Goal: Task Accomplishment & Management: Manage account settings

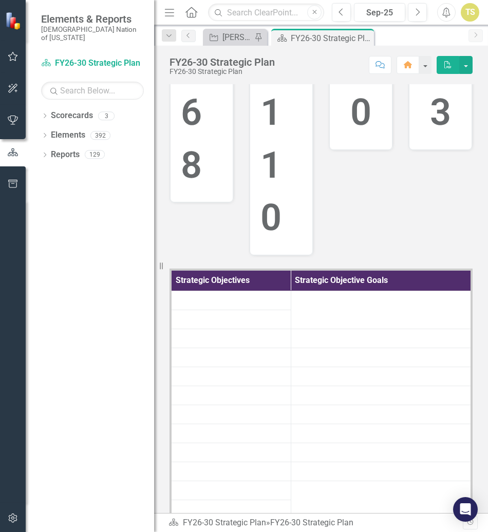
scroll to position [205, 0]
click at [9, 58] on icon "button" at bounding box center [13, 56] width 11 height 8
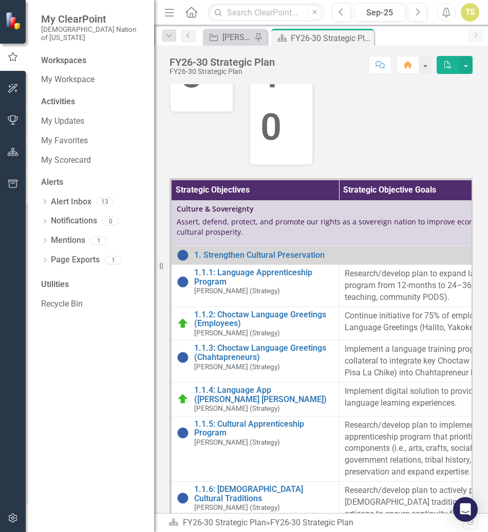
scroll to position [308, 0]
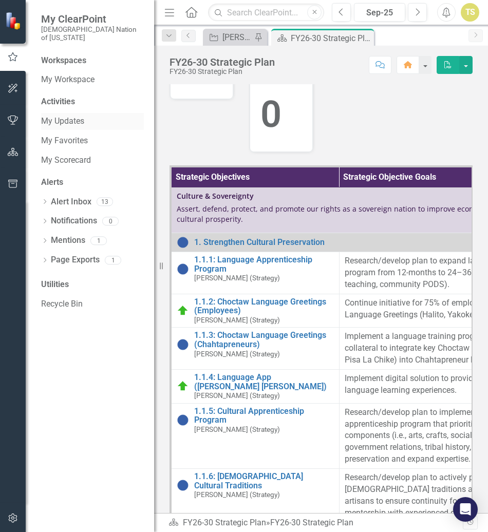
click at [72, 116] on link "My Updates" at bounding box center [92, 122] width 103 height 12
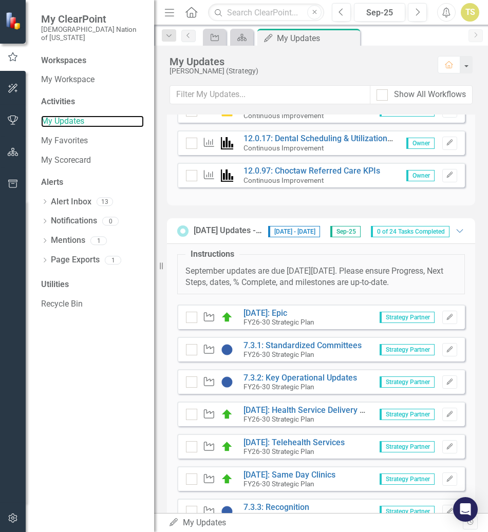
scroll to position [45, 0]
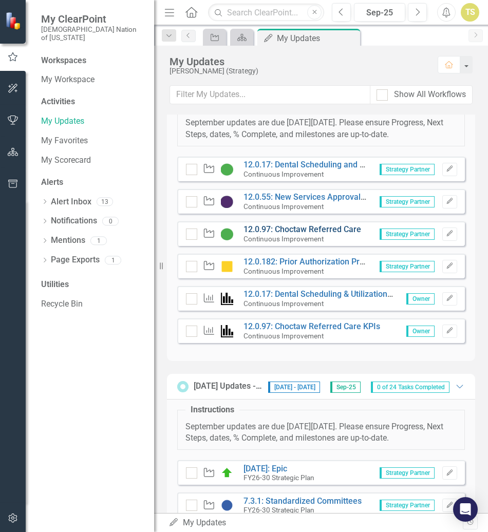
click at [293, 234] on link "12.0.97: Choctaw Referred Care" at bounding box center [302, 229] width 118 height 10
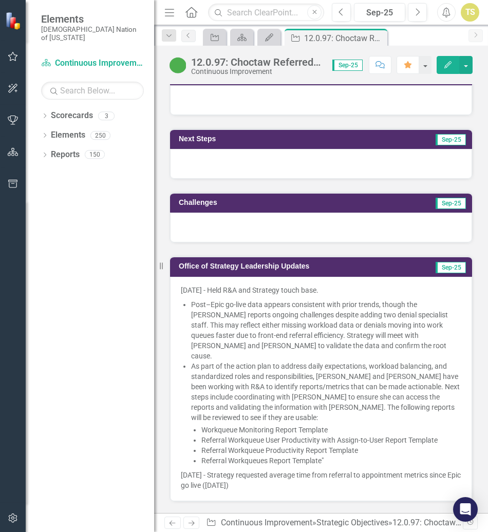
scroll to position [924, 0]
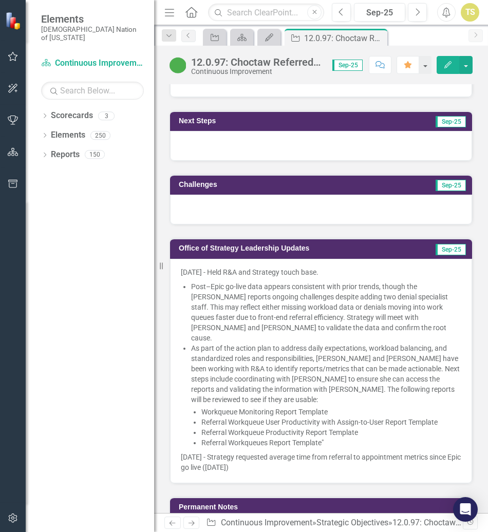
click at [264, 450] on p "9/22/25 - Strategy requested average time from referral to appointment metrics …" at bounding box center [321, 461] width 280 height 23
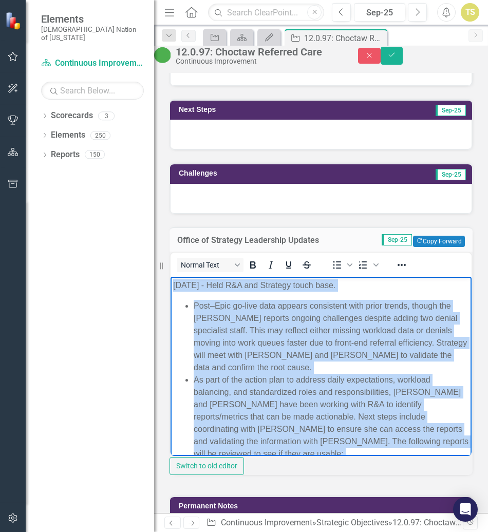
scroll to position [109, 0]
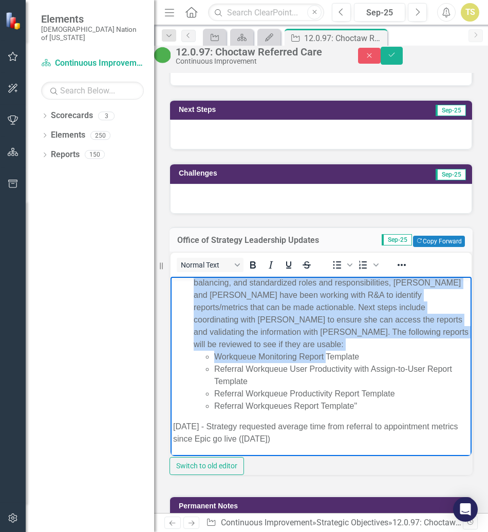
drag, startPoint x: 173, startPoint y: 286, endPoint x: 515, endPoint y: 754, distance: 579.8
click at [334, 456] on html "9/8/25 - Held R&A and Strategy touch base. Post–Epic go-live data appears consi…" at bounding box center [320, 311] width 301 height 289
copy body "9/8/25 - Held R&A and Strategy touch base. Post–Epic go-live data appears consi…"
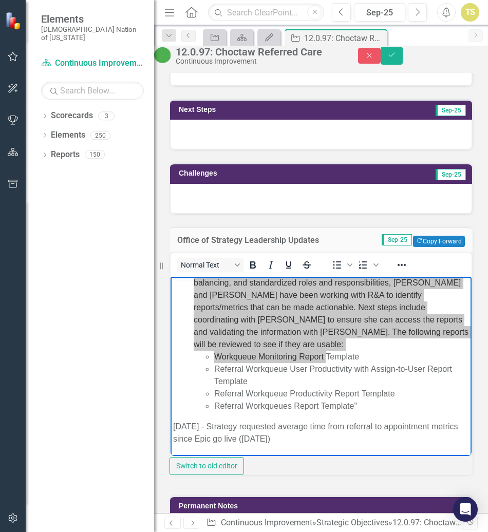
click at [276, 150] on div "Challenges Sep-25" at bounding box center [321, 182] width 318 height 64
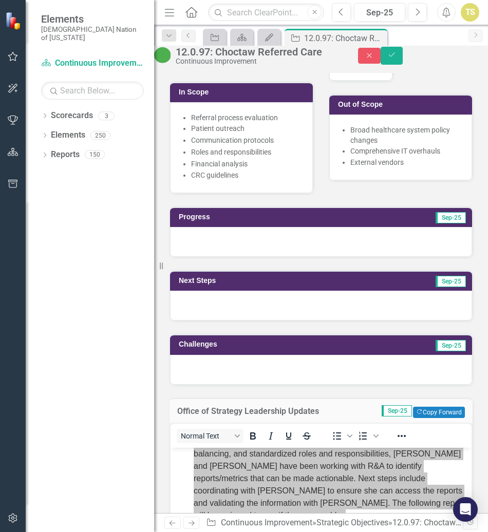
scroll to position [770, 0]
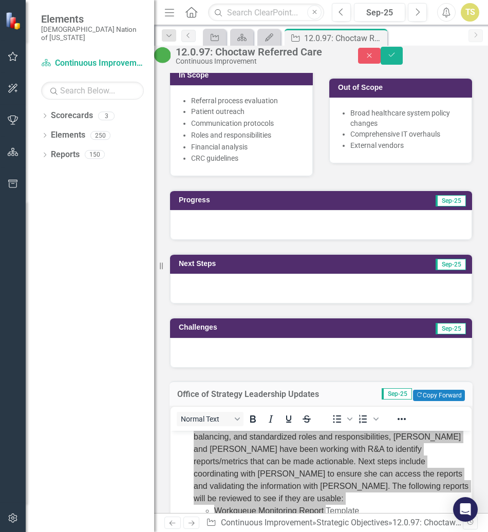
click at [232, 210] on div at bounding box center [321, 225] width 302 height 30
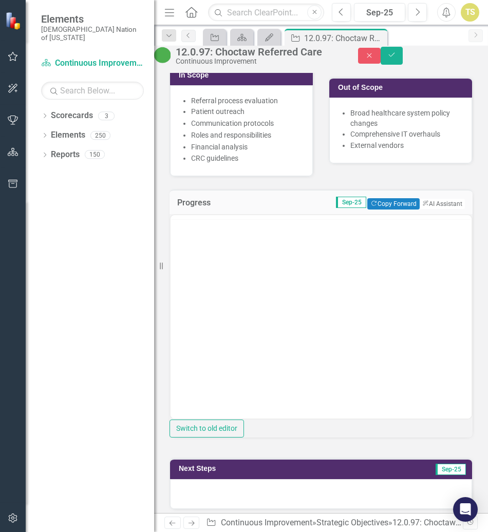
scroll to position [0, 0]
click at [250, 280] on body "Rich Text Area. Press ALT-0 for help." at bounding box center [320, 316] width 301 height 154
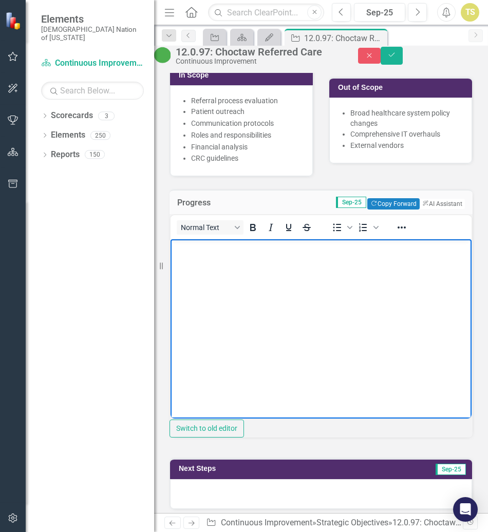
click at [213, 254] on p "Rich Text Area. Press ALT-0 for help." at bounding box center [321, 248] width 296 height 12
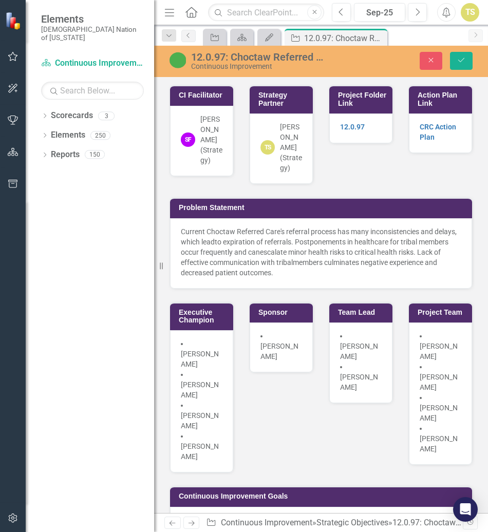
scroll to position [770, 0]
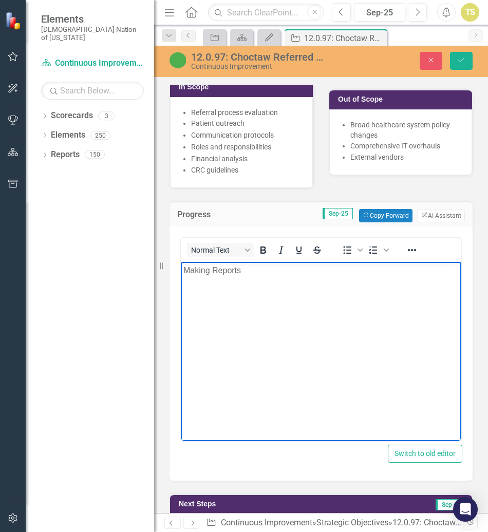
click at [266, 270] on p "Making Reports" at bounding box center [320, 270] width 275 height 12
click at [347, 246] on icon "Bullet list" at bounding box center [347, 250] width 8 height 8
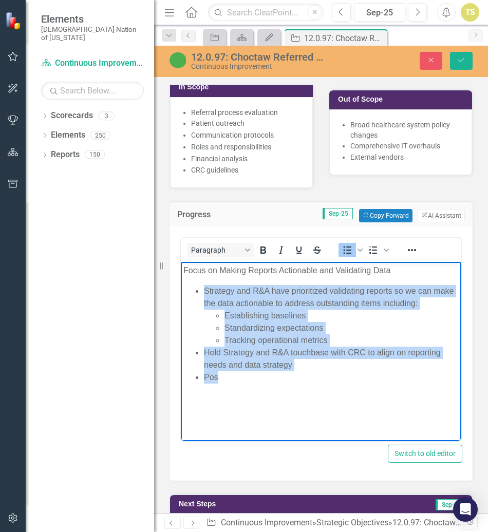
drag, startPoint x: 274, startPoint y: 379, endPoint x: 202, endPoint y: 294, distance: 110.8
click at [202, 294] on ul "Strategy and R&A have prioritized validating reports so we can make the data ac…" at bounding box center [320, 333] width 275 height 99
click at [319, 387] on body "Focus on Making Reports Actionable and Validating Data Strategy and R&A have pr…" at bounding box center [321, 338] width 280 height 154
drag, startPoint x: 281, startPoint y: 382, endPoint x: 203, endPoint y: 293, distance: 118.6
click at [203, 293] on ul "Strategy and R&A have prioritized validating reports so we can make the data ac…" at bounding box center [320, 333] width 275 height 99
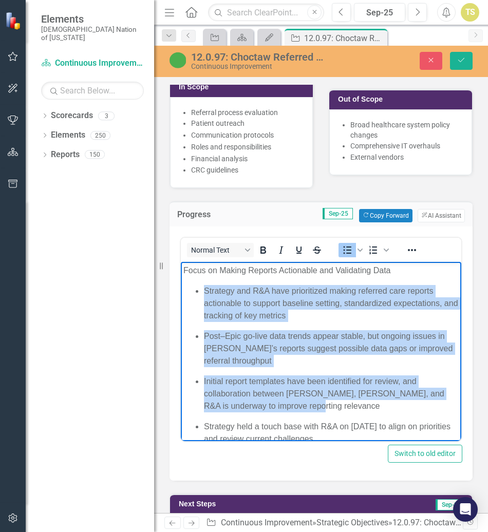
scroll to position [35, 0]
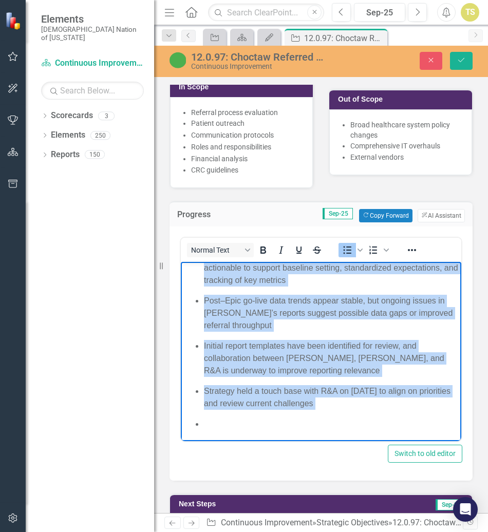
drag, startPoint x: 203, startPoint y: 290, endPoint x: 342, endPoint y: 417, distance: 187.9
click at [341, 417] on ul "Strategy and R&A have prioritized making referred care reports actionable to su…" at bounding box center [320, 339] width 275 height 181
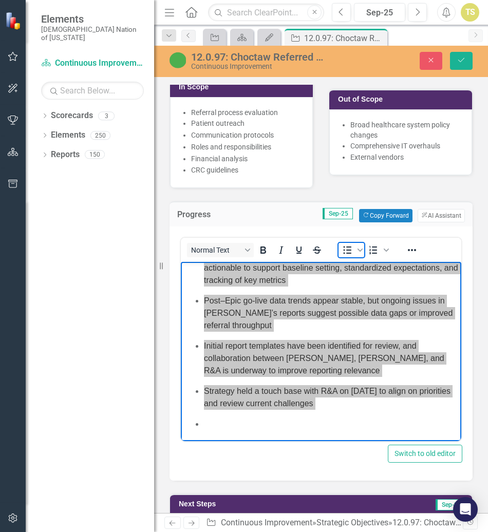
click at [348, 246] on icon "Bullet list" at bounding box center [347, 250] width 8 height 8
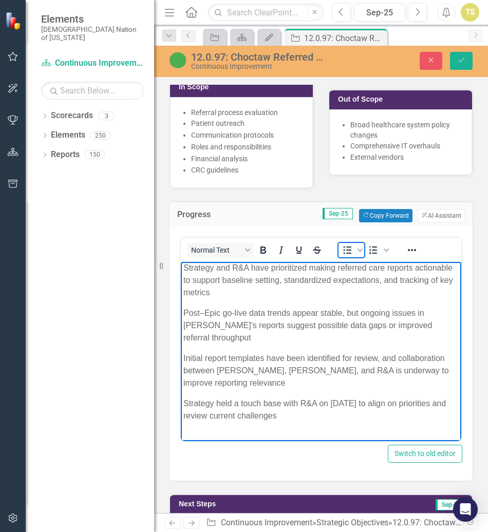
click at [346, 244] on icon "Bullet list" at bounding box center [347, 250] width 12 height 12
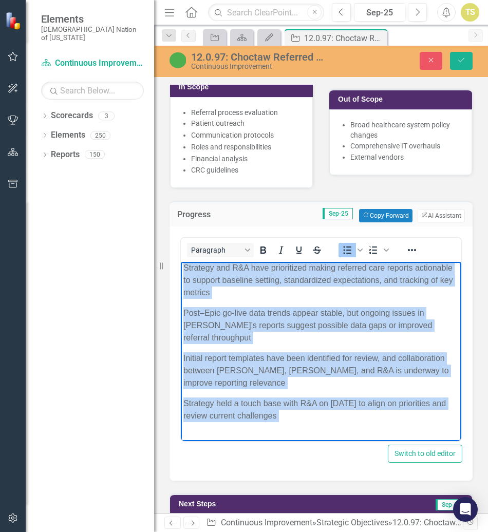
scroll to position [3, 0]
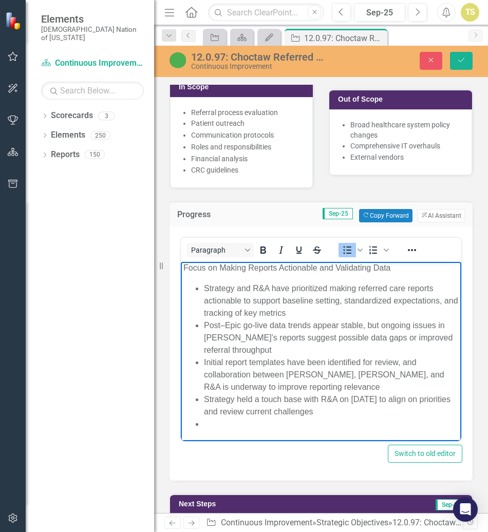
click at [319, 306] on li "Strategy and R&A have prioritized making referred care reports actionable to su…" at bounding box center [331, 300] width 255 height 37
click at [315, 310] on li "Strategy and R&A have prioritized making referred care reports actionable to su…" at bounding box center [331, 300] width 255 height 37
drag, startPoint x: 291, startPoint y: 288, endPoint x: 274, endPoint y: 289, distance: 16.5
click at [274, 289] on li "Strategy and R&A have prioritized making referred care reports actionable to su…" at bounding box center [331, 300] width 255 height 37
drag, startPoint x: 330, startPoint y: 288, endPoint x: 292, endPoint y: 291, distance: 38.2
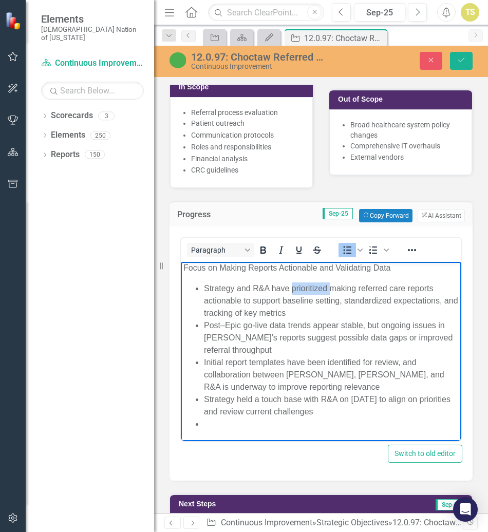
click at [292, 291] on li "Strategy and R&A have prioritized making referred care reports actionable to su…" at bounding box center [331, 300] width 255 height 37
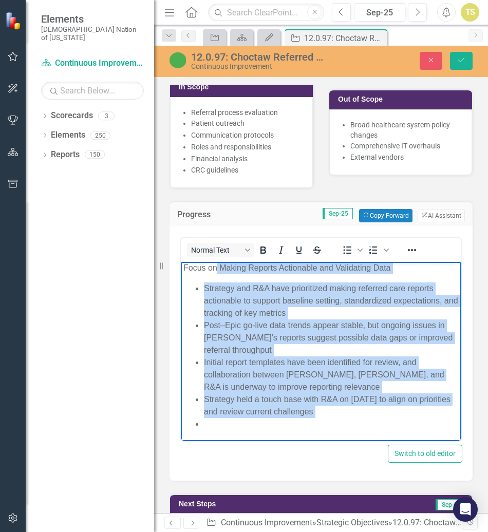
scroll to position [0, 0]
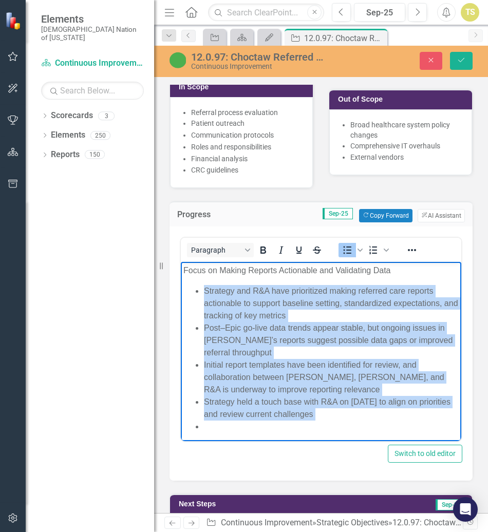
drag, startPoint x: 373, startPoint y: 425, endPoint x: 202, endPoint y: 289, distance: 218.2
click at [202, 289] on ul "Strategy and R&A have prioritized making referred care reports actionable to su…" at bounding box center [320, 358] width 275 height 148
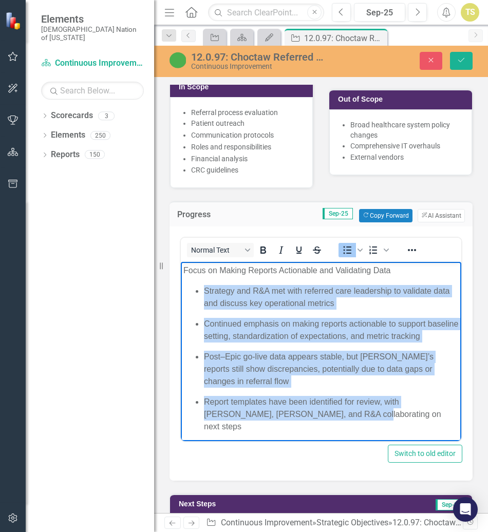
scroll to position [6, 0]
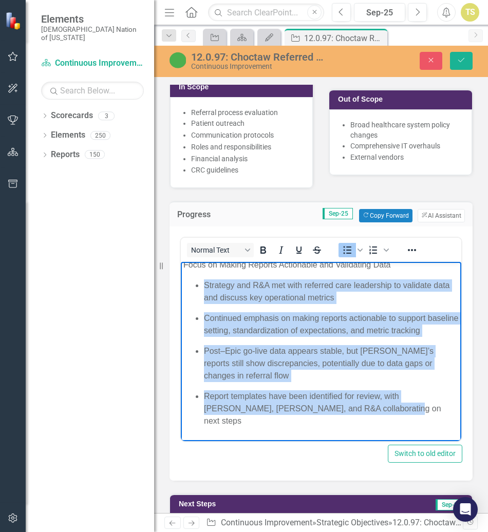
drag, startPoint x: 204, startPoint y: 292, endPoint x: 372, endPoint y: 423, distance: 213.2
click at [372, 423] on ul "Strategy and R&A met with referred care leadership to validate data and discuss…" at bounding box center [320, 363] width 275 height 168
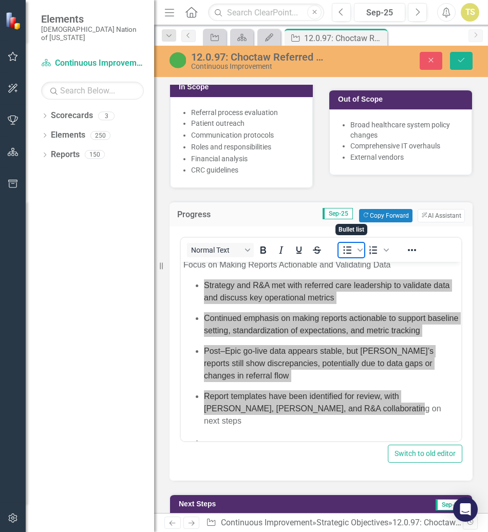
click at [342, 244] on icon "Bullet list" at bounding box center [347, 250] width 12 height 12
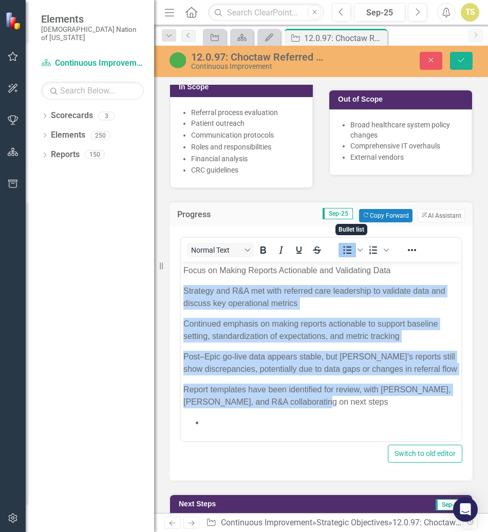
scroll to position [0, 0]
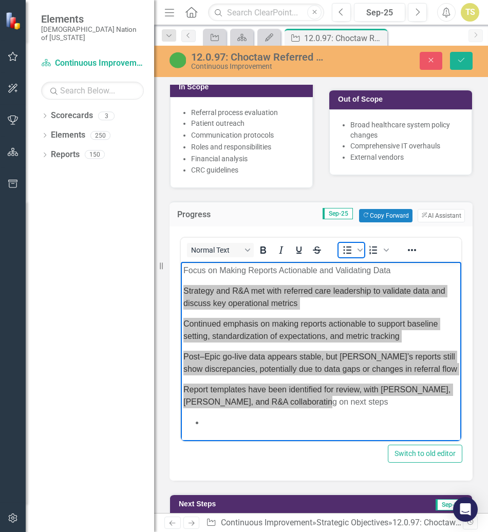
click at [343, 244] on icon "Bullet list" at bounding box center [347, 250] width 12 height 12
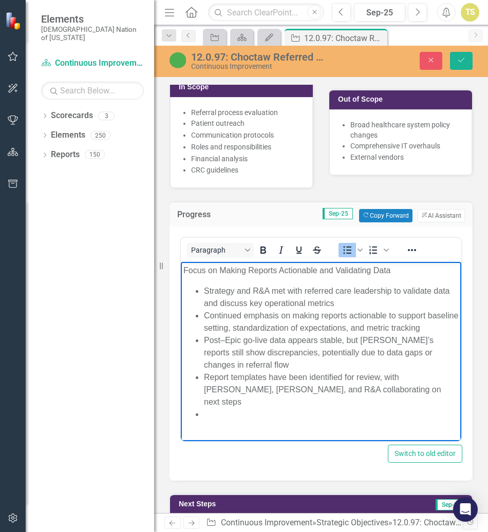
click at [308, 370] on li "Post–Epic go-live data appears stable, but Robin’s reports still show discrepan…" at bounding box center [331, 352] width 255 height 37
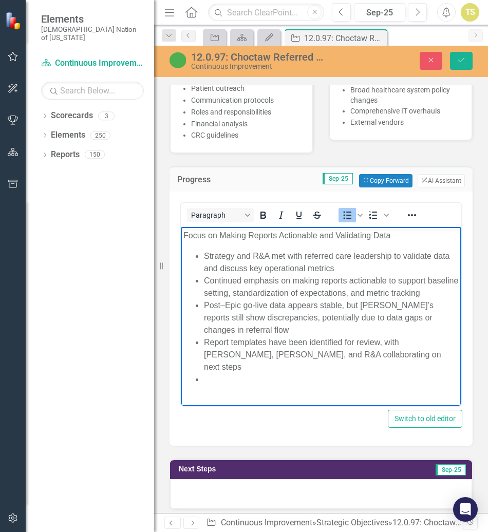
scroll to position [821, 0]
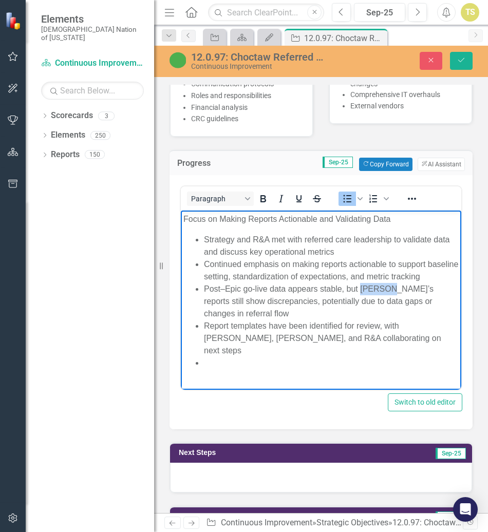
drag, startPoint x: 386, startPoint y: 300, endPoint x: 360, endPoint y: 300, distance: 25.7
click at [360, 300] on li "Post–Epic go-live data appears stable, but Robin’s reports still show discrepan…" at bounding box center [331, 300] width 255 height 37
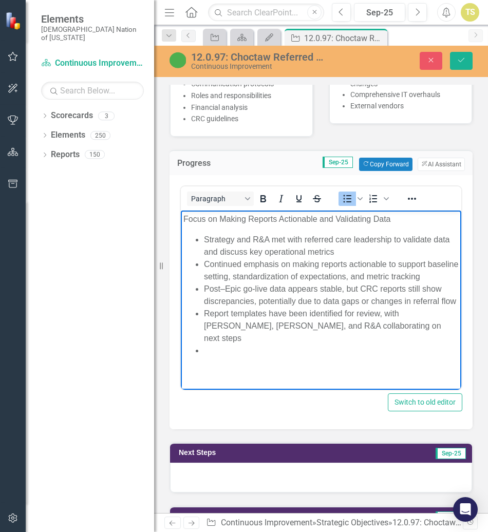
click at [234, 356] on li "Rich Text Area. Press ALT-0 for help." at bounding box center [331, 350] width 255 height 12
drag, startPoint x: 401, startPoint y: 337, endPoint x: 408, endPoint y: 349, distance: 14.0
click at [408, 344] on li "Report templates have been identified for review, with Robin, Truett, and R&A c…" at bounding box center [331, 325] width 255 height 37
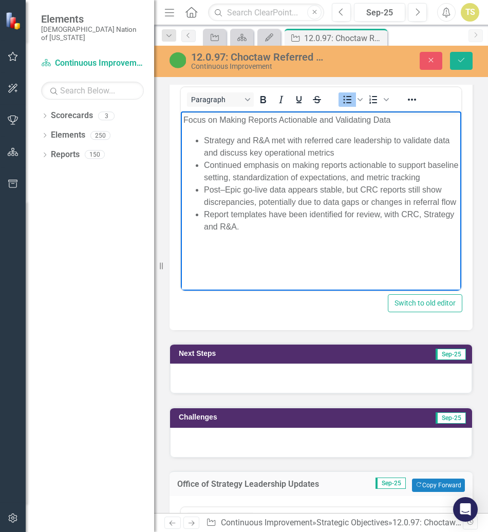
scroll to position [924, 0]
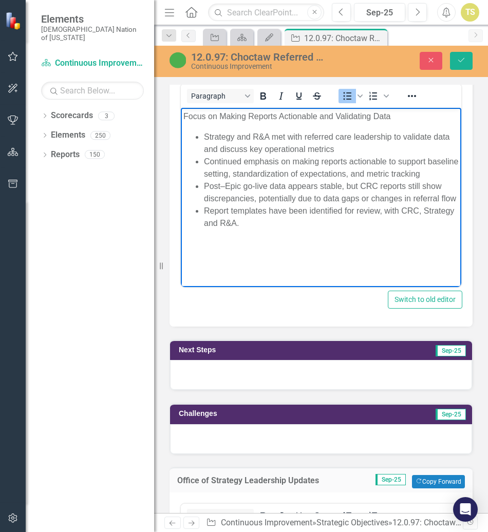
click at [201, 360] on div at bounding box center [321, 375] width 302 height 30
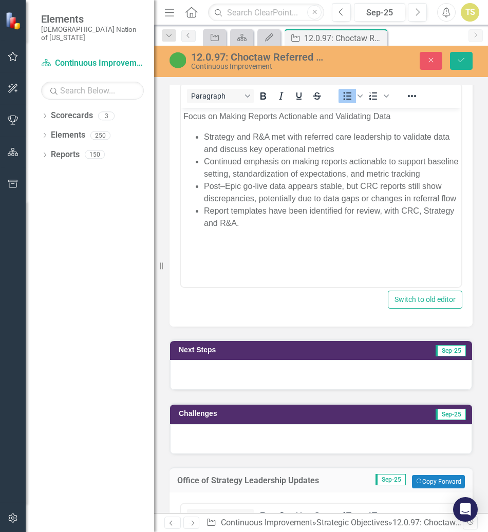
click at [201, 360] on div at bounding box center [321, 375] width 302 height 30
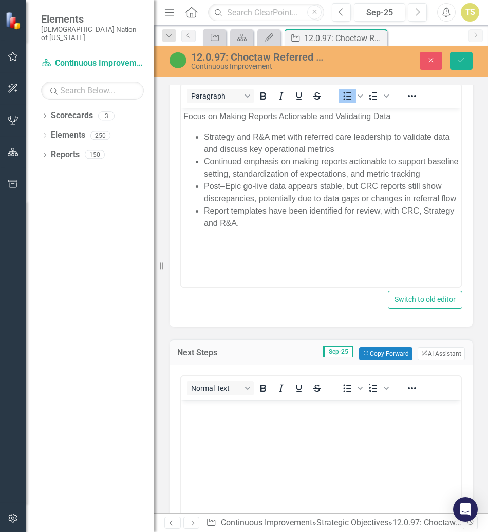
scroll to position [0, 0]
click at [219, 404] on p "Rich Text Area. Press ALT-0 for help." at bounding box center [320, 408] width 275 height 12
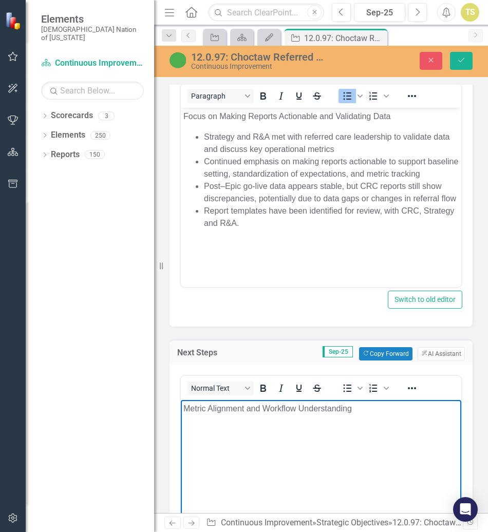
click at [262, 465] on body "Metric Alignment and Workflow Understanding" at bounding box center [321, 476] width 280 height 154
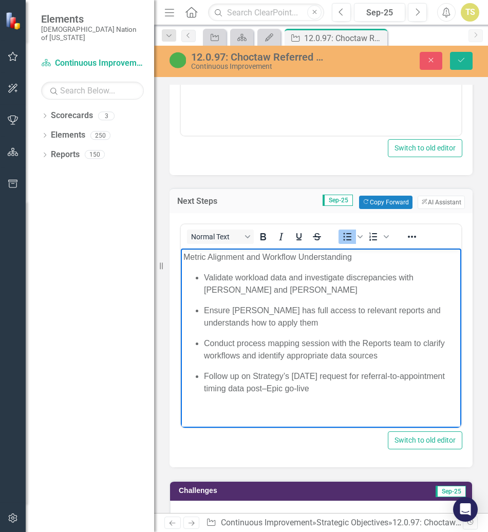
scroll to position [1105, 0]
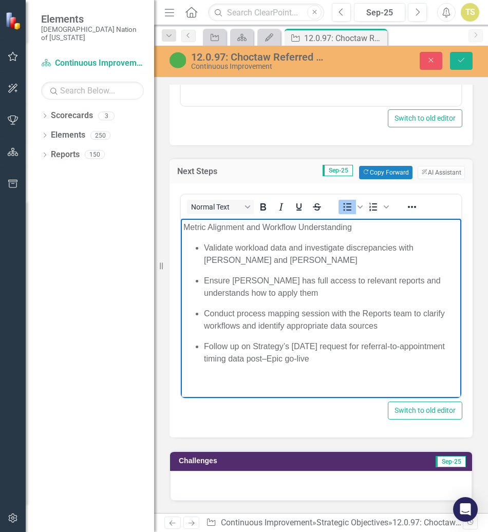
drag, startPoint x: 227, startPoint y: 256, endPoint x: 327, endPoint y: 289, distance: 104.4
click at [332, 375] on html "Metric Alignment and Workflow Understanding Validate workload data and investig…" at bounding box center [321, 296] width 280 height 157
click at [345, 201] on icon "Bullet list" at bounding box center [347, 207] width 12 height 12
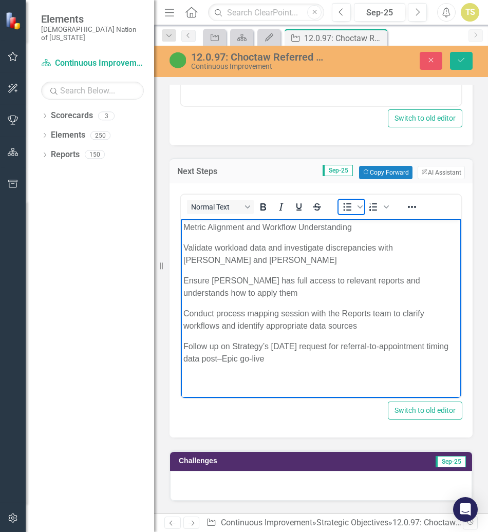
click at [345, 201] on icon "Bullet list" at bounding box center [347, 207] width 12 height 12
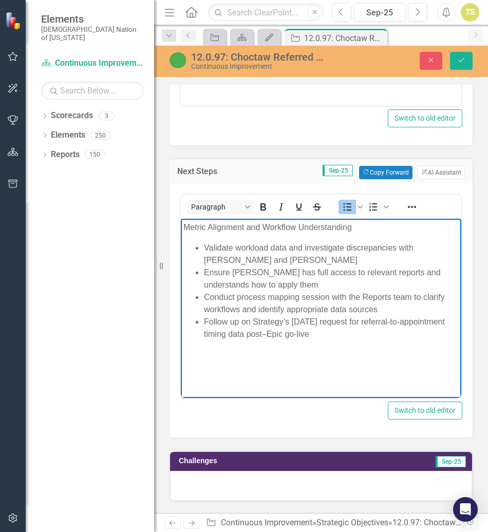
click at [328, 260] on li "Validate workload data and investigate discrepancies with Robin and Lawrence" at bounding box center [331, 253] width 255 height 25
drag, startPoint x: 231, startPoint y: 246, endPoint x: 201, endPoint y: 250, distance: 30.5
click at [201, 250] on ul "Validate workload data and investigate discrepancies with Robin and Lawrence En…" at bounding box center [320, 290] width 275 height 99
drag, startPoint x: 270, startPoint y: 264, endPoint x: 206, endPoint y: 262, distance: 63.7
click at [206, 262] on li "Continue to evaluate workload data and investigate discrepancies with Robin and…" at bounding box center [331, 253] width 255 height 25
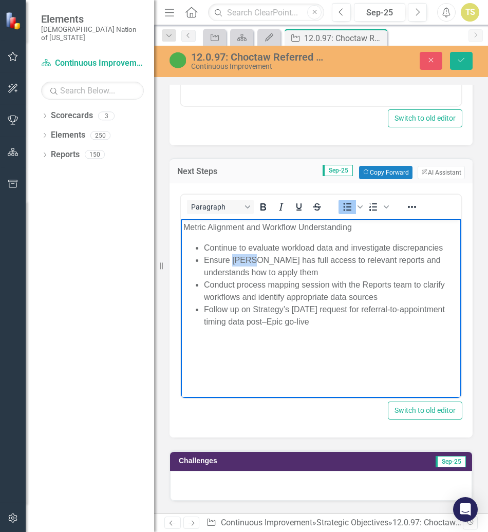
drag, startPoint x: 233, startPoint y: 258, endPoint x: 252, endPoint y: 260, distance: 19.7
click at [252, 260] on li "Ensure Robin has full access to relevant reports and understands how to apply t…" at bounding box center [331, 266] width 255 height 25
click at [345, 260] on li "Ensure CRC leadership has full access to relevant reports and understands how t…" at bounding box center [331, 266] width 255 height 25
click at [354, 258] on li "Ensure CRC leadership has full access to relevant reports and understands how t…" at bounding box center [331, 266] width 255 height 25
drag, startPoint x: 434, startPoint y: 259, endPoint x: 359, endPoint y: 258, distance: 75.0
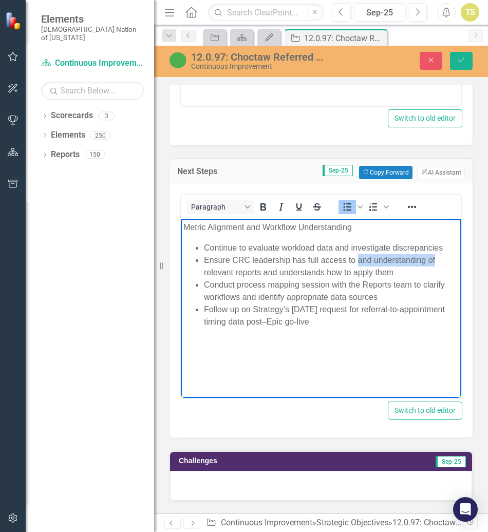
click at [359, 258] on li "Ensure CRC leadership has full access to and understanding of relevant reports …" at bounding box center [331, 266] width 255 height 25
drag, startPoint x: 391, startPoint y: 282, endPoint x: 364, endPoint y: 286, distance: 27.5
click at [364, 286] on li "Conduct process mapping session with the Reports team to clarify workflows and …" at bounding box center [331, 290] width 255 height 25
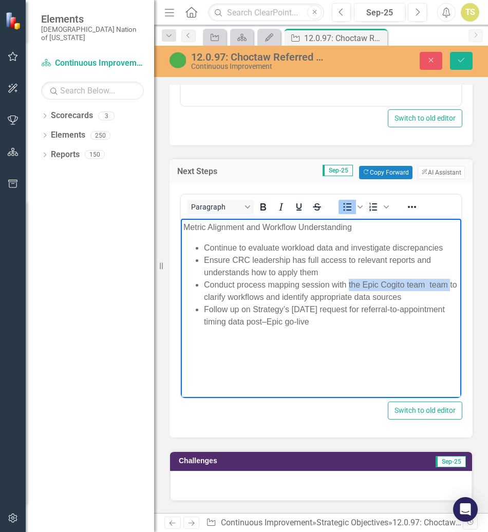
drag, startPoint x: 202, startPoint y: 295, endPoint x: 348, endPoint y: 281, distance: 146.0
click at [348, 281] on ul "Continue to evaluate workload data and investigate discrepancies Ensure CRC lea…" at bounding box center [320, 284] width 275 height 86
paste body "Rich Text Area. Press ALT-0 for help."
drag, startPoint x: 291, startPoint y: 308, endPoint x: 319, endPoint y: 305, distance: 27.8
click at [319, 305] on li "Follow up on Strategy’s 9/22/25 request for referral-to-appointment timing data…" at bounding box center [331, 315] width 255 height 25
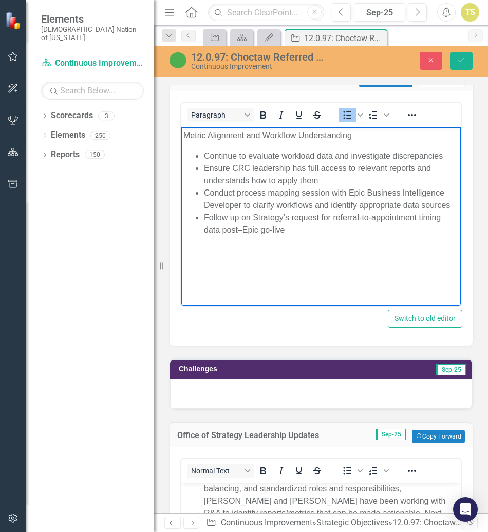
scroll to position [1208, 0]
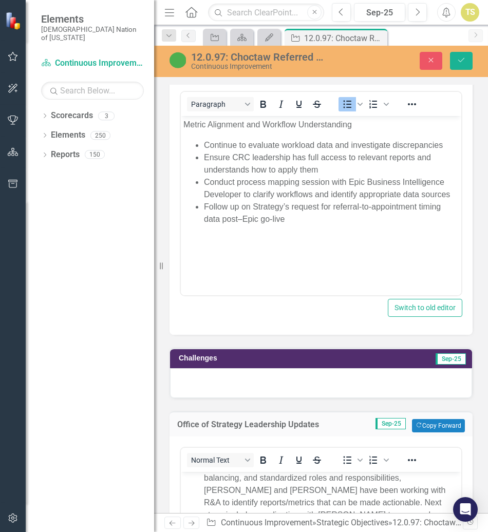
click at [222, 368] on div at bounding box center [321, 383] width 302 height 30
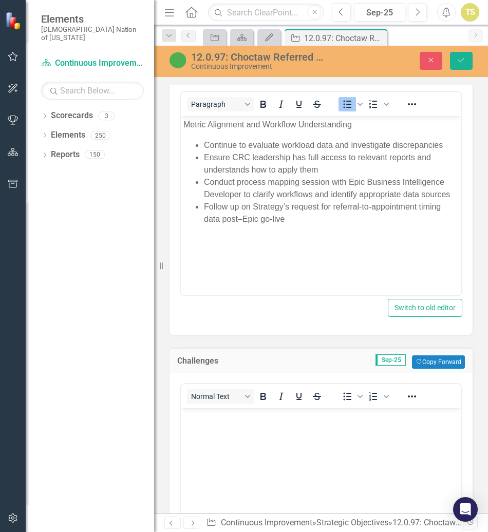
scroll to position [0, 0]
click at [224, 425] on body "Rich Text Area. Press ALT-0 for help." at bounding box center [321, 485] width 280 height 154
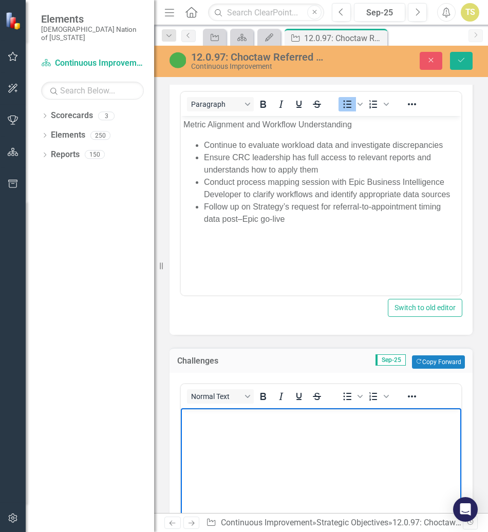
click at [262, 423] on body "Rich Text Area. Press ALT-0 for help." at bounding box center [321, 485] width 280 height 154
click at [292, 451] on body "Data Access and Integrity" at bounding box center [321, 485] width 280 height 154
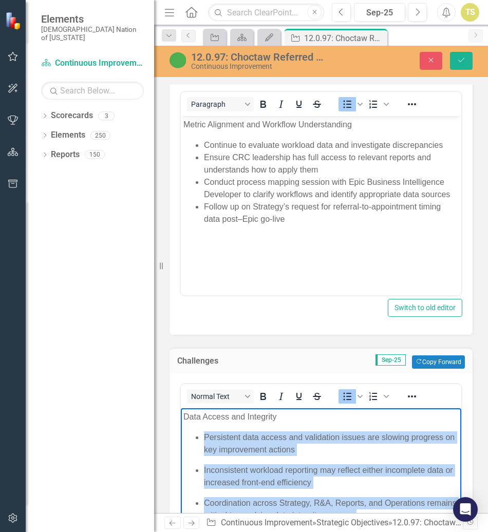
drag, startPoint x: 399, startPoint y: 518, endPoint x: 206, endPoint y: 437, distance: 209.7
click at [206, 437] on ul "Persistent data access and validation issues are slowing progress on key improv…" at bounding box center [320, 476] width 275 height 90
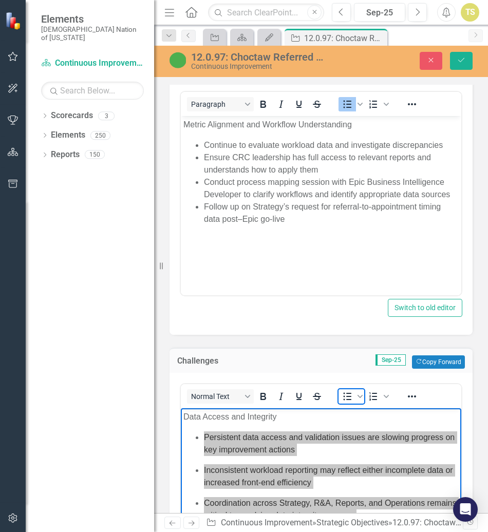
click at [348, 392] on icon "Bullet list" at bounding box center [347, 396] width 8 height 8
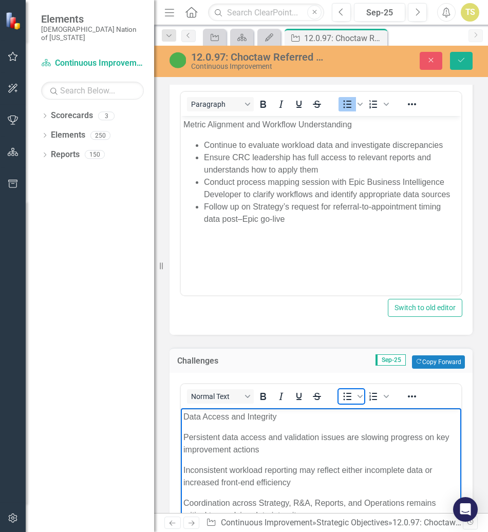
click at [344, 392] on icon "Bullet list" at bounding box center [347, 396] width 8 height 8
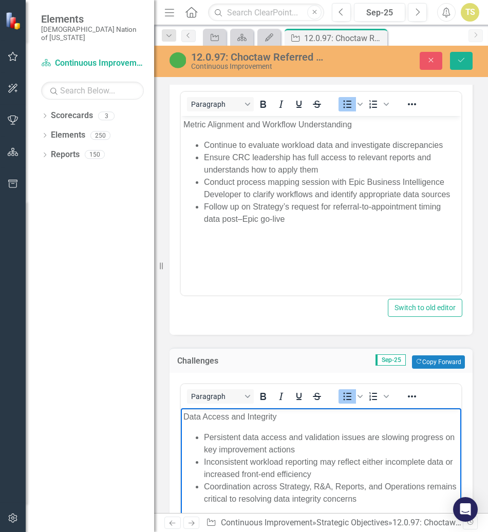
click at [323, 453] on li "Persistent data access and validation issues are slowing progress on key improv…" at bounding box center [331, 443] width 255 height 25
click at [329, 469] on li "Inconsistent workload reporting may reflect either incomplete data or increased…" at bounding box center [331, 467] width 255 height 25
click at [458, 60] on icon "Save" at bounding box center [460, 59] width 9 height 7
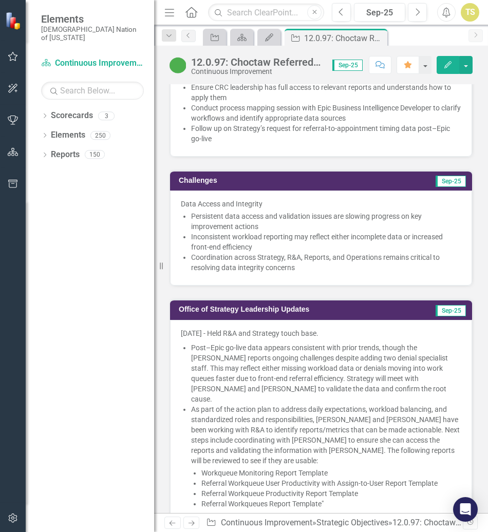
scroll to position [1078, 0]
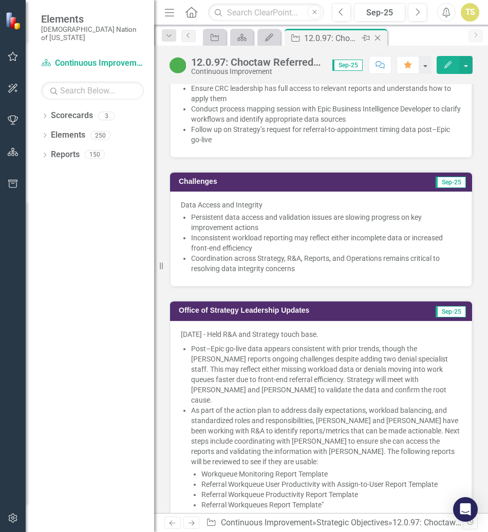
click at [375, 39] on icon "Close" at bounding box center [377, 38] width 10 height 8
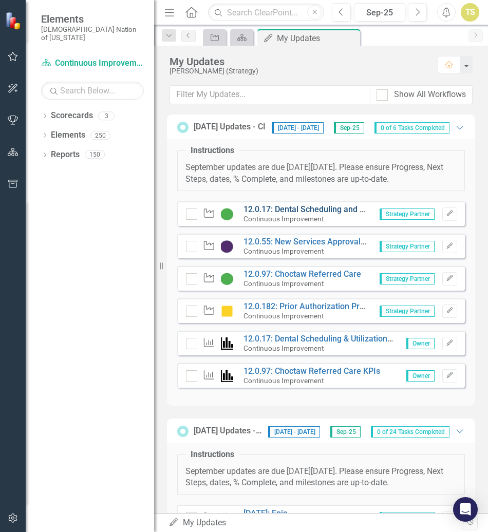
click at [299, 214] on link "12.0.17: Dental Scheduling and Utilization" at bounding box center [319, 209] width 152 height 10
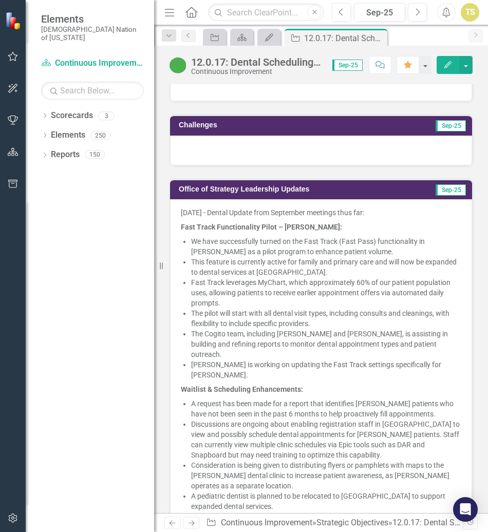
scroll to position [976, 0]
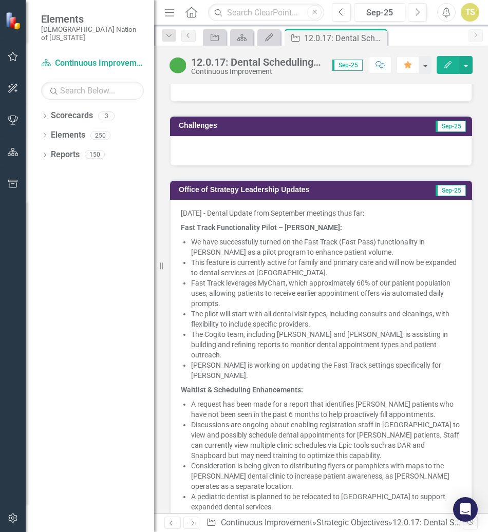
click at [243, 278] on li "Fast Track leverages MyChart, which approximately 60% of our patient population…" at bounding box center [326, 293] width 270 height 31
click at [240, 278] on li "Fast Track leverages MyChart, which approximately 60% of our patient population…" at bounding box center [326, 293] width 270 height 31
click at [196, 223] on strong "Fast Track Functionality Pilot – Stigler:" at bounding box center [261, 227] width 161 height 8
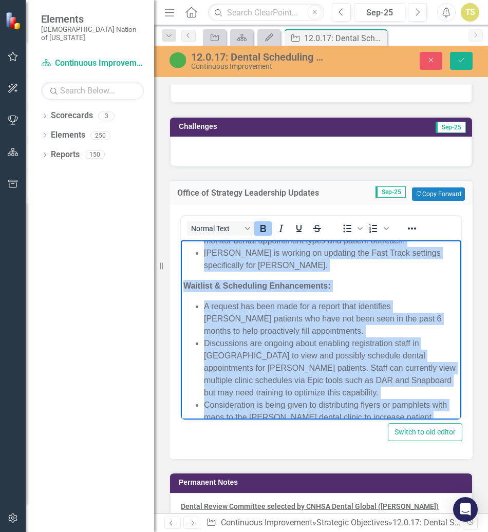
scroll to position [491, 0]
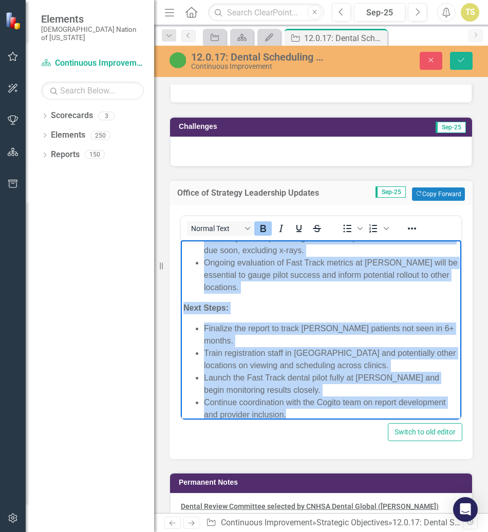
drag, startPoint x: 183, startPoint y: 265, endPoint x: 597, endPoint y: 697, distance: 598.1
click at [416, 432] on html "9/15/25 - Dental Update from September meetings thus far: Fast Track Functional…" at bounding box center [321, 90] width 280 height 683
copy body "Fast Track Functionality Pilot – Stigler: We have successfully turned on the Fa…"
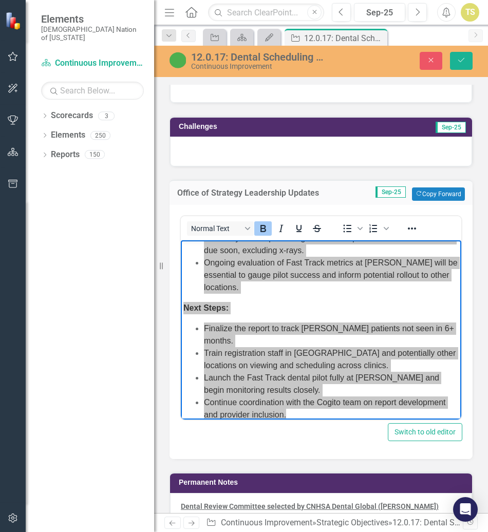
click at [209, 405] on div "Normal Text To open the popup, press Shift+Enter To open the popup, press Shift…" at bounding box center [320, 332] width 303 height 254
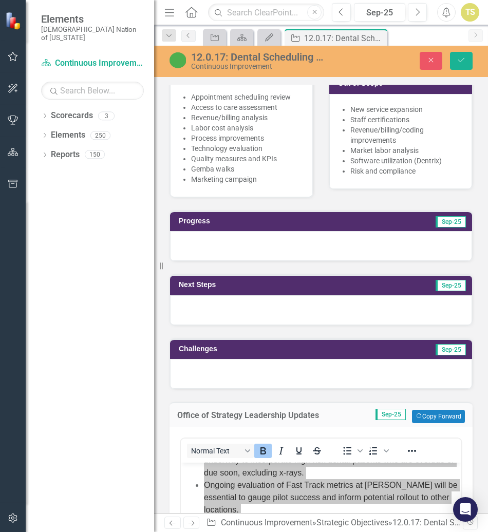
scroll to position [770, 0]
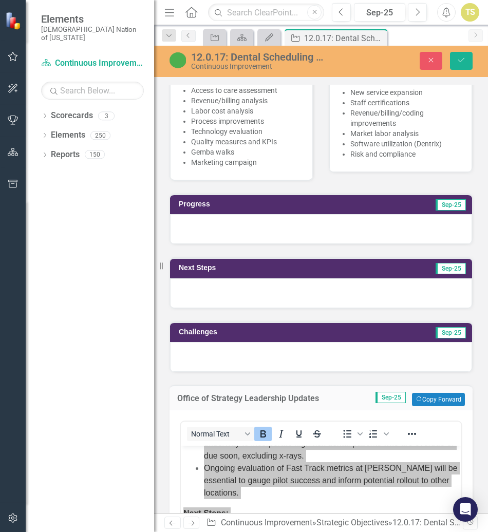
click at [210, 214] on div at bounding box center [321, 229] width 302 height 30
click at [209, 214] on div at bounding box center [321, 229] width 302 height 30
click at [213, 214] on div at bounding box center [321, 229] width 302 height 30
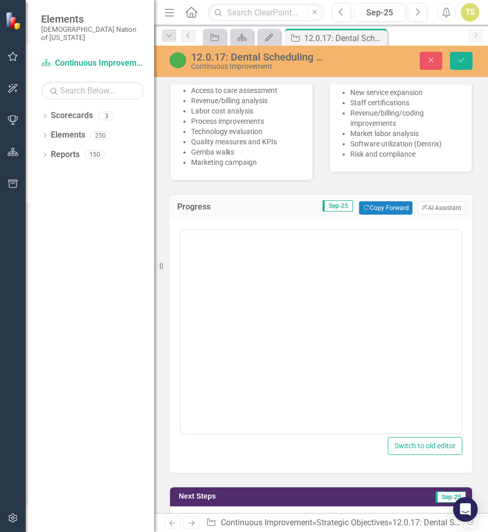
scroll to position [0, 0]
click at [227, 297] on body "Rich Text Area. Press ALT-0 for help." at bounding box center [321, 331] width 280 height 154
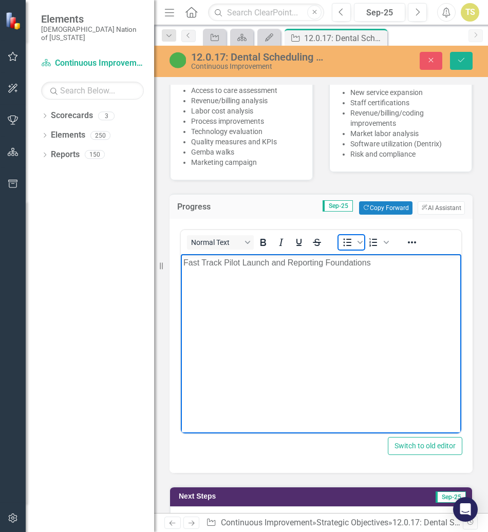
click at [348, 236] on icon "Bullet list" at bounding box center [347, 242] width 12 height 12
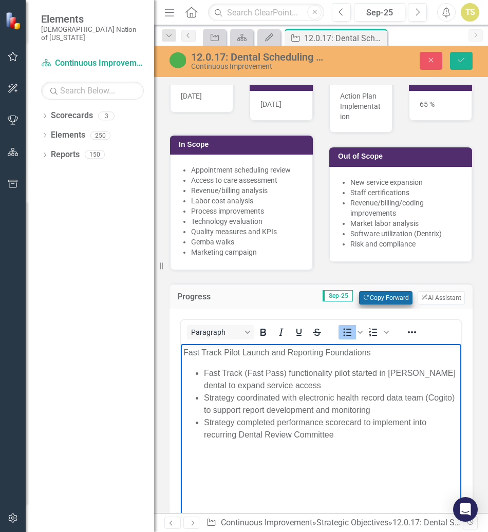
scroll to position [667, 0]
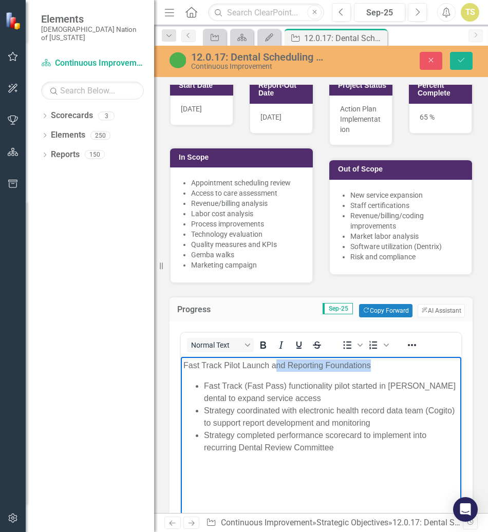
drag, startPoint x: 372, startPoint y: 365, endPoint x: 276, endPoint y: 369, distance: 95.6
click at [276, 370] on p "Fast Track Pilot Launch and Reporting Foundations" at bounding box center [320, 365] width 275 height 12
click at [290, 362] on p "Fast Track Pilot Launch and Reporting Foundations" at bounding box center [320, 365] width 275 height 12
drag, startPoint x: 287, startPoint y: 364, endPoint x: 270, endPoint y: 368, distance: 17.4
click at [270, 368] on p "Fast Track Pilot Launch and Reporting Foundations" at bounding box center [320, 365] width 275 height 12
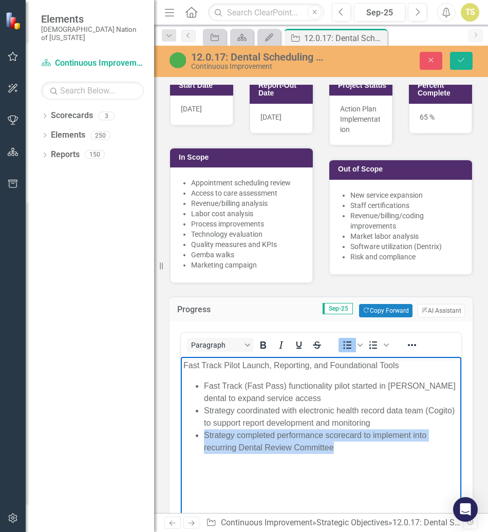
drag, startPoint x: 348, startPoint y: 448, endPoint x: 200, endPoint y: 432, distance: 149.2
click at [200, 432] on ul "Fast Track (Fast Pass) functionality pilot started in Stigler dental to expand …" at bounding box center [320, 416] width 275 height 74
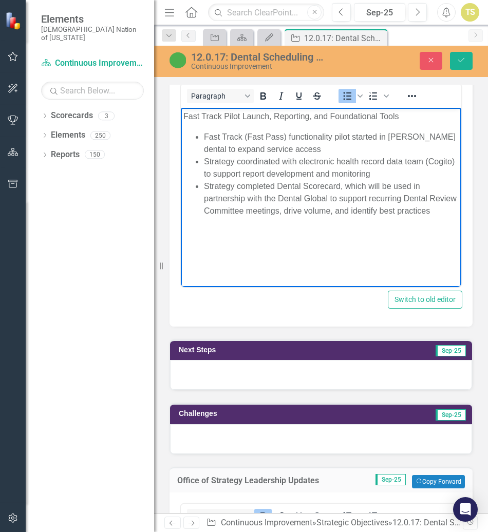
scroll to position [924, 0]
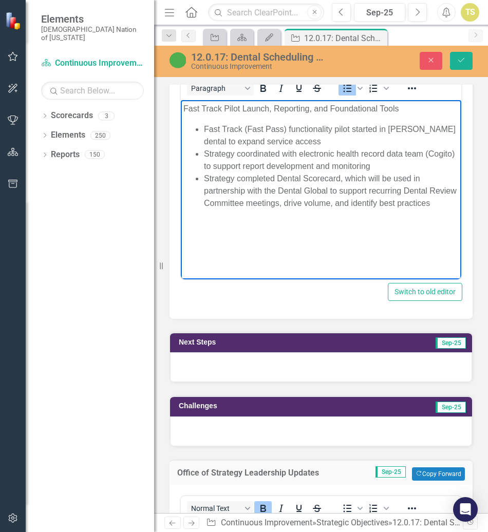
click at [269, 352] on div at bounding box center [321, 367] width 302 height 30
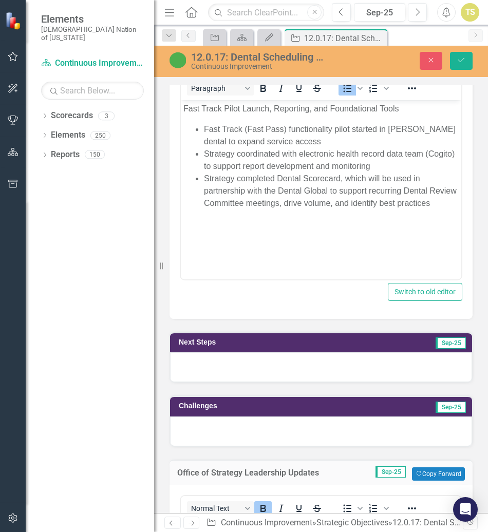
click at [269, 352] on div at bounding box center [321, 367] width 302 height 30
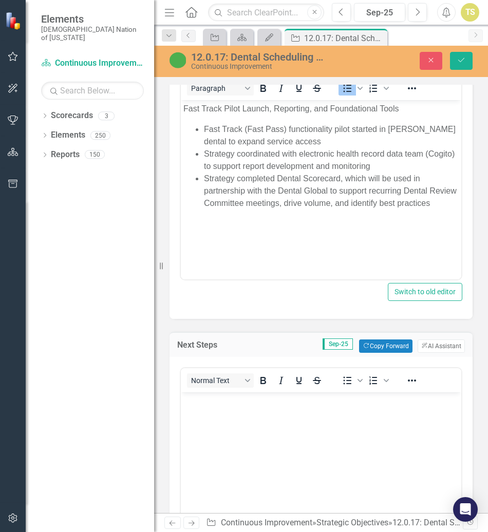
scroll to position [0, 0]
click at [264, 400] on p "Rich Text Area. Press ALT-0 for help." at bounding box center [320, 401] width 275 height 12
click at [349, 374] on icon "Bullet list" at bounding box center [347, 380] width 12 height 12
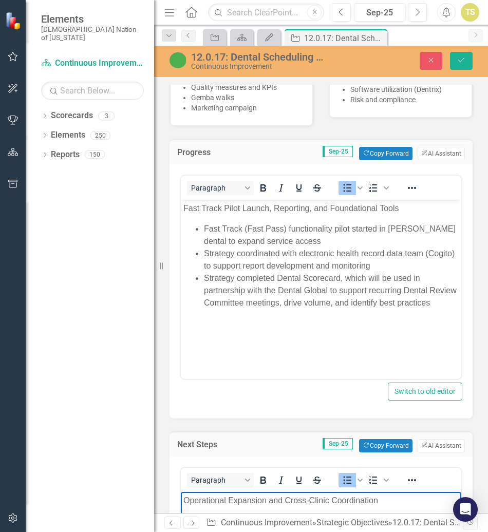
scroll to position [770, 0]
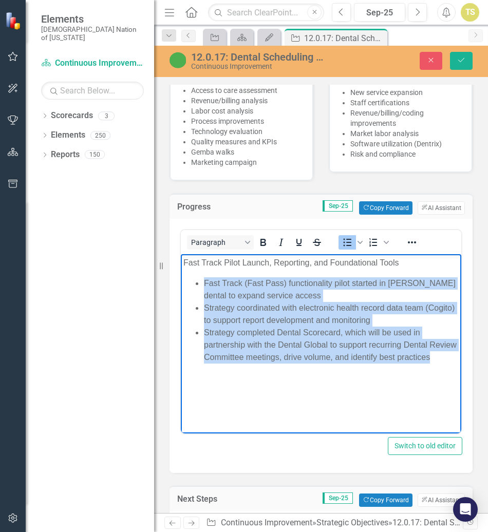
drag, startPoint x: 281, startPoint y: 378, endPoint x: 195, endPoint y: 284, distance: 127.5
click at [195, 284] on body "Fast Track Pilot Launch, Reporting, and Foundational Tools Fast Track (Fast Pas…" at bounding box center [321, 331] width 280 height 154
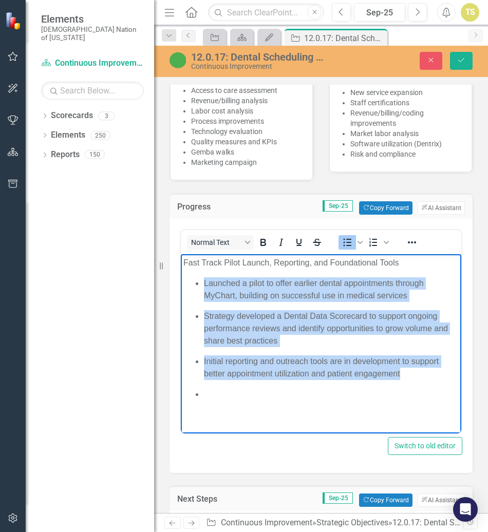
drag, startPoint x: 404, startPoint y: 374, endPoint x: 201, endPoint y: 284, distance: 221.8
click at [201, 284] on ul "Launched a pilot to offer earlier dental appointments through MyChart, building…" at bounding box center [320, 338] width 275 height 123
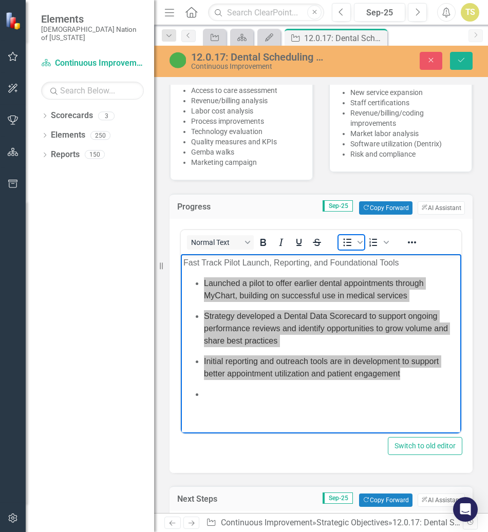
click at [344, 238] on icon "Bullet list" at bounding box center [347, 242] width 8 height 8
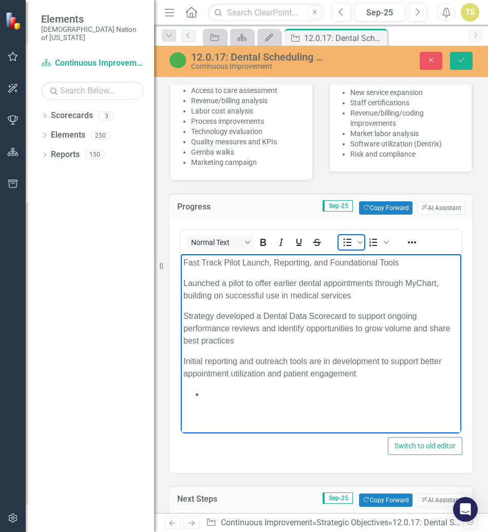
click at [344, 236] on icon "Bullet list" at bounding box center [347, 242] width 12 height 12
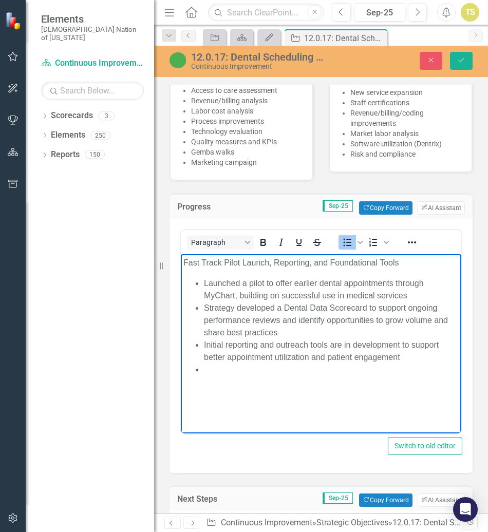
click at [315, 289] on li "Launched a pilot to offer earlier dental appointments through MyChart, building…" at bounding box center [331, 289] width 255 height 25
click at [263, 282] on li "Launched a pilot to offer earlier dental appointments through MyChart, building…" at bounding box center [331, 289] width 255 height 25
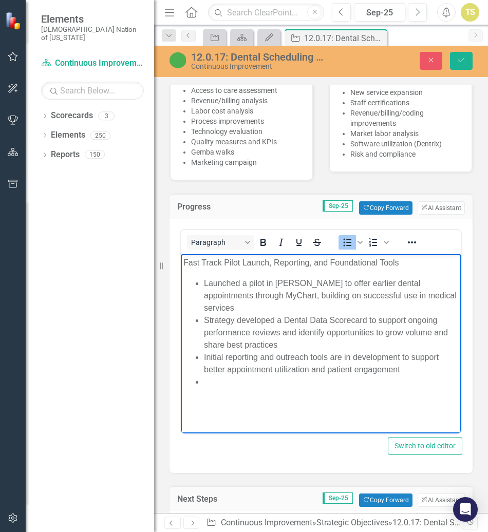
click at [251, 283] on li "Launched a pilot in Stigler to offer earlier dental appointments through MyChar…" at bounding box center [331, 295] width 255 height 37
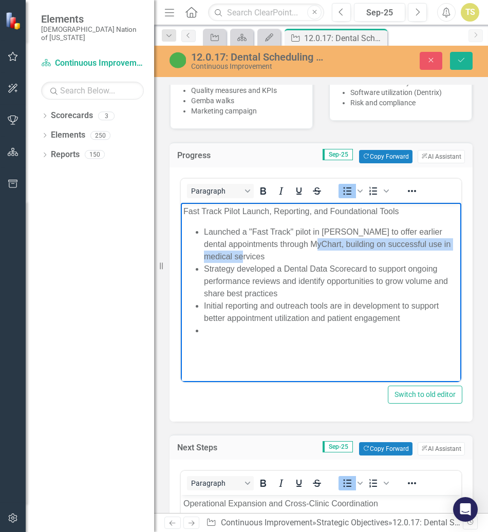
drag, startPoint x: 271, startPoint y: 256, endPoint x: 317, endPoint y: 242, distance: 47.8
click at [317, 242] on li "Launched a "Fast Track" pilot in Stigler to offer earlier dental appointments t…" at bounding box center [331, 243] width 255 height 37
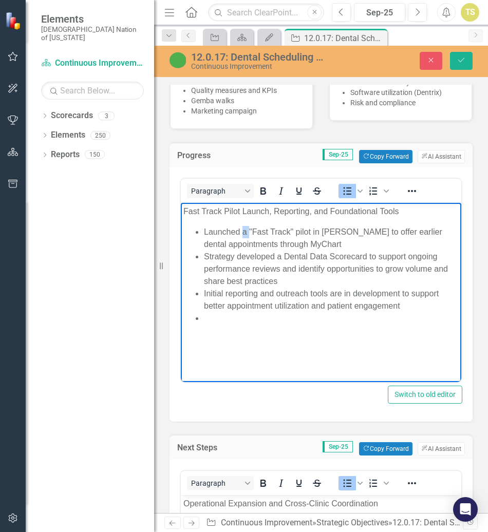
drag, startPoint x: 250, startPoint y: 232, endPoint x: 243, endPoint y: 234, distance: 7.0
click at [243, 234] on li "Launched a "Fast Track" pilot in Stigler to offer earlier dental appointments t…" at bounding box center [331, 237] width 255 height 25
click at [293, 279] on li "Strategy developed a Dental Data Scorecard to support ongoing performance revie…" at bounding box center [331, 268] width 255 height 37
drag, startPoint x: 259, startPoint y: 314, endPoint x: 193, endPoint y: 319, distance: 66.4
click at [193, 319] on ul "Launched "Fast Track" pilot in Stigler to offer earlier dental appointments thr…" at bounding box center [320, 274] width 275 height 99
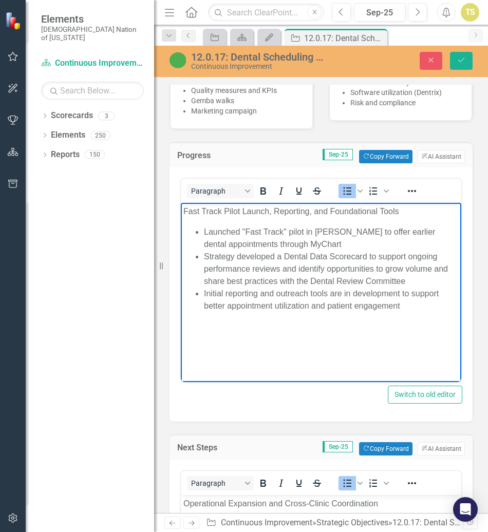
scroll to position [873, 0]
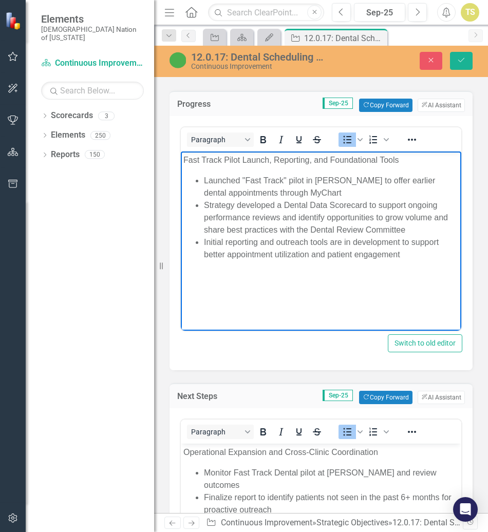
click at [395, 422] on div "To open the popup, press Shift+Enter To open the popup, press Shift+Enter" at bounding box center [364, 432] width 65 height 20
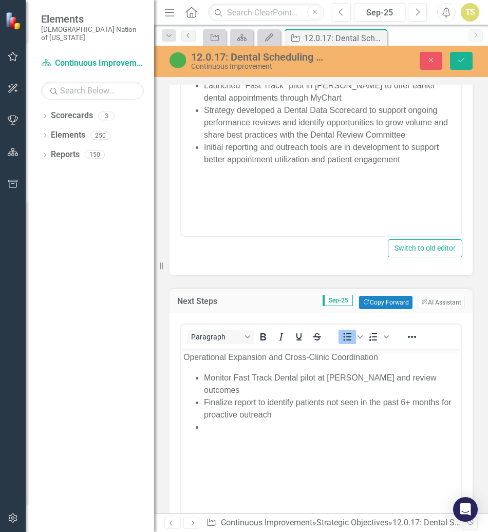
scroll to position [976, 0]
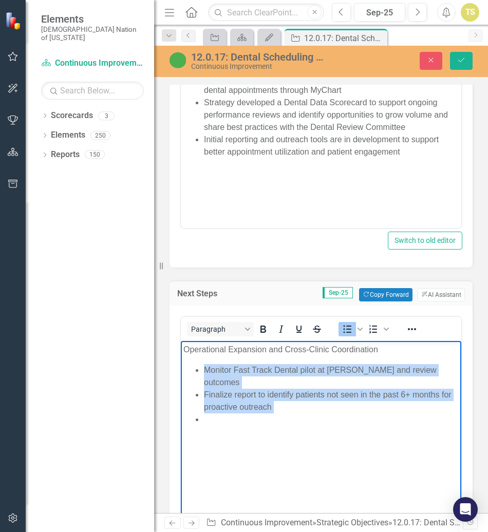
drag, startPoint x: 202, startPoint y: 372, endPoint x: 287, endPoint y: 408, distance: 92.7
click at [287, 408] on ul "Monitor Fast Track Dental pilot at Stigler and review outcomes Finalize report …" at bounding box center [320, 395] width 275 height 62
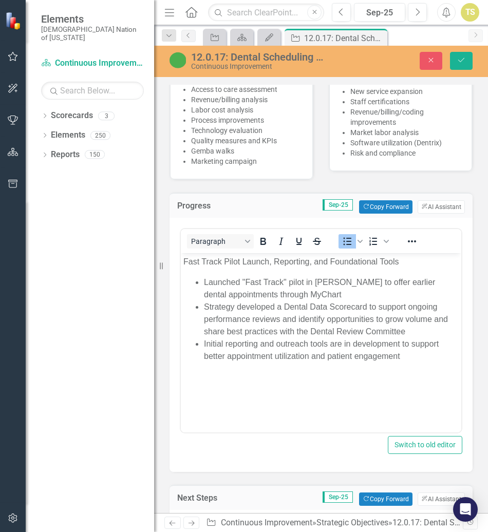
scroll to position [770, 0]
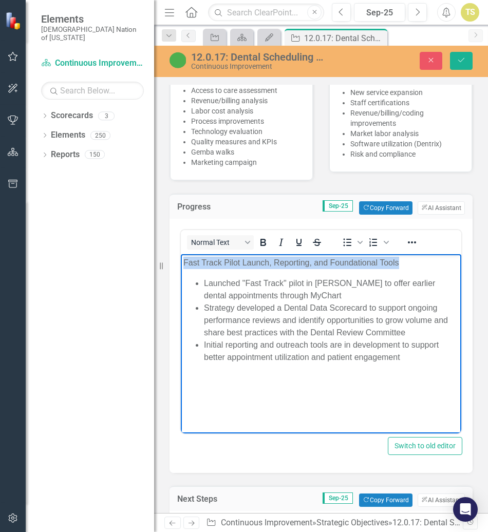
drag, startPoint x: 398, startPoint y: 260, endPoint x: 361, endPoint y: 471, distance: 213.7
click at [181, 265] on html "Fast Track Pilot Launch, Reporting, and Foundational Tools Launched "Fast Track…" at bounding box center [321, 331] width 280 height 154
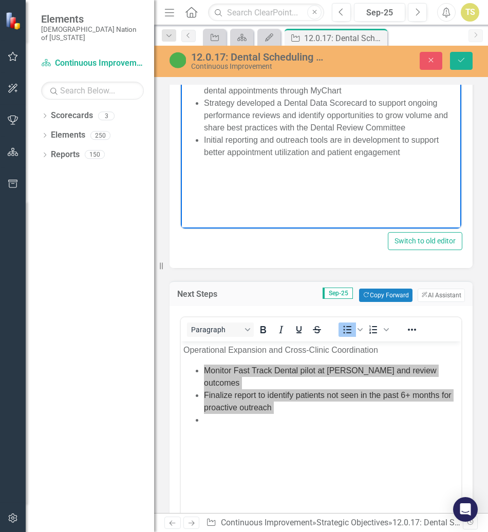
scroll to position [976, 0]
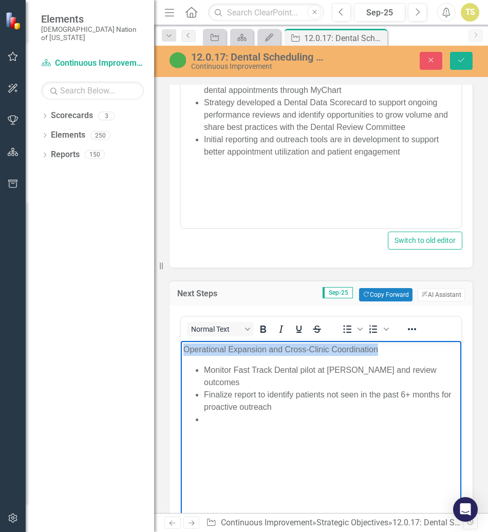
drag, startPoint x: 390, startPoint y: 353, endPoint x: 179, endPoint y: 351, distance: 211.5
click at [181, 351] on html "Operational Expansion and Cross-Clinic Coordination Monitor Fast Track Dental p…" at bounding box center [321, 418] width 280 height 154
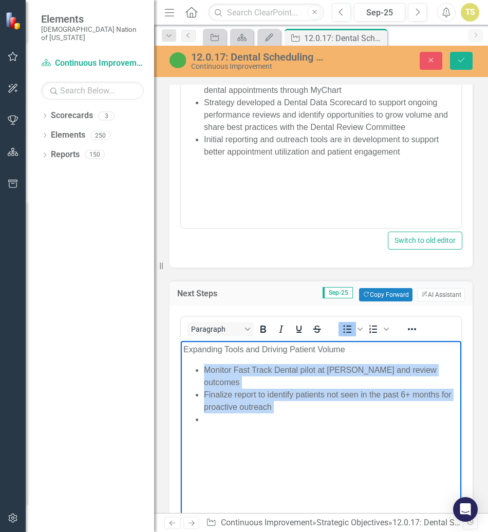
drag, startPoint x: 321, startPoint y: 406, endPoint x: 204, endPoint y: 372, distance: 121.9
click at [204, 372] on ul "Monitor Fast Track Dental pilot at Stigler and review outcomes Finalize report …" at bounding box center [320, 395] width 275 height 62
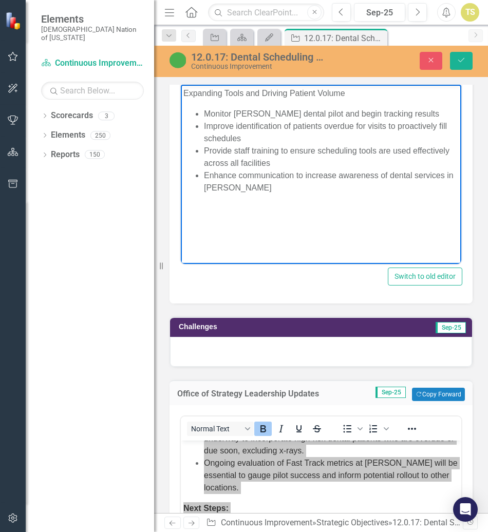
scroll to position [1232, 0]
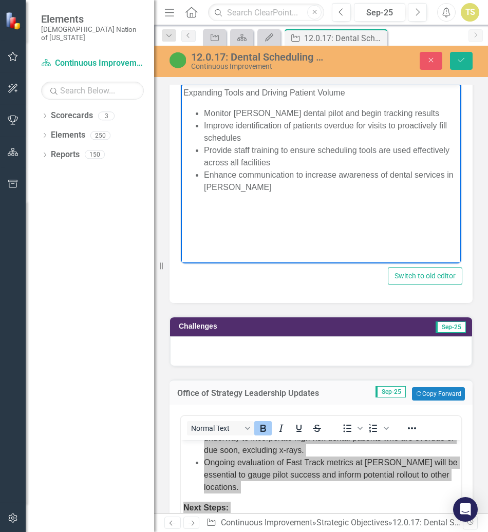
click at [254, 336] on div at bounding box center [321, 351] width 302 height 30
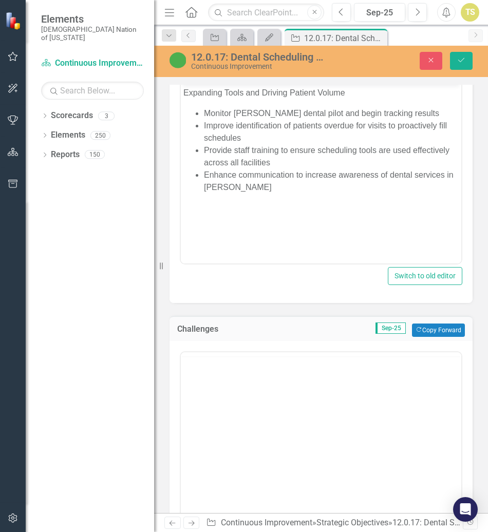
scroll to position [0, 0]
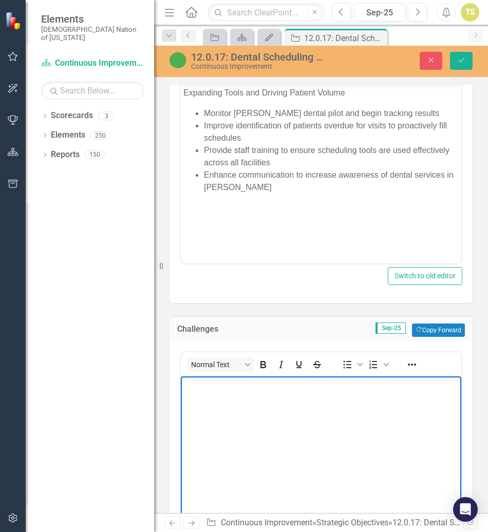
click at [248, 392] on body "Rich Text Area. Press ALT-0 for help." at bounding box center [321, 453] width 280 height 154
click at [350, 358] on icon "Bullet list" at bounding box center [347, 364] width 12 height 12
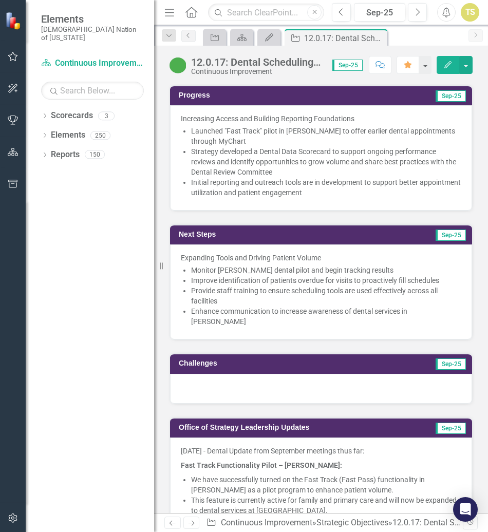
scroll to position [873, 0]
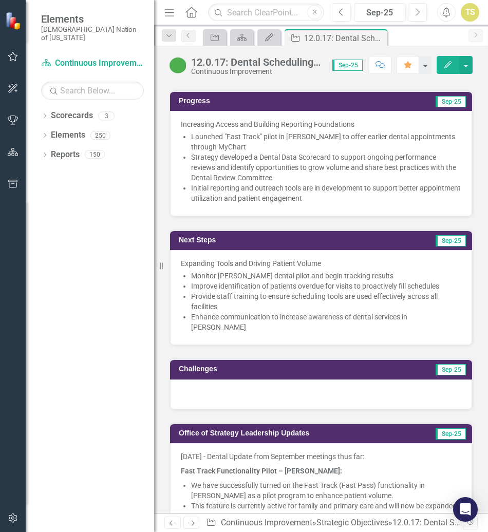
click at [274, 379] on div at bounding box center [321, 394] width 302 height 30
click at [275, 379] on div at bounding box center [321, 394] width 302 height 30
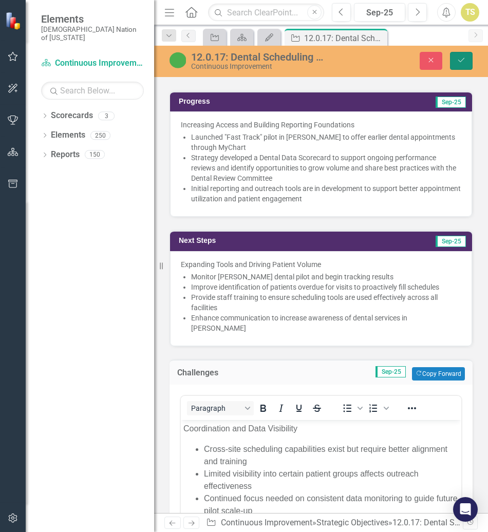
click at [450, 65] on button "Save" at bounding box center [461, 61] width 23 height 18
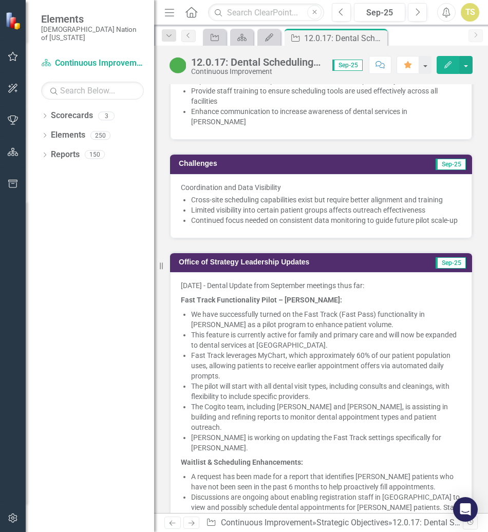
scroll to position [770, 0]
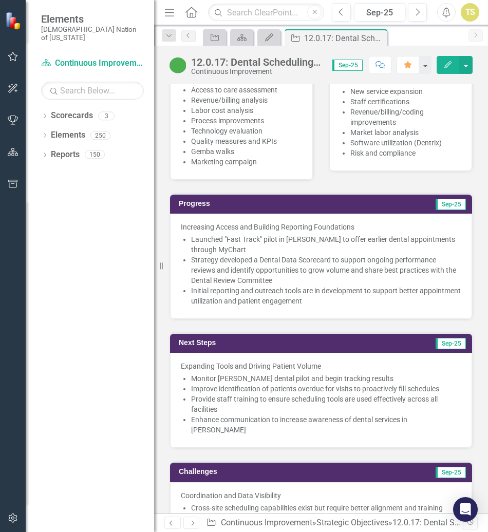
click at [0, 0] on icon "Close" at bounding box center [0, 0] width 0 height 0
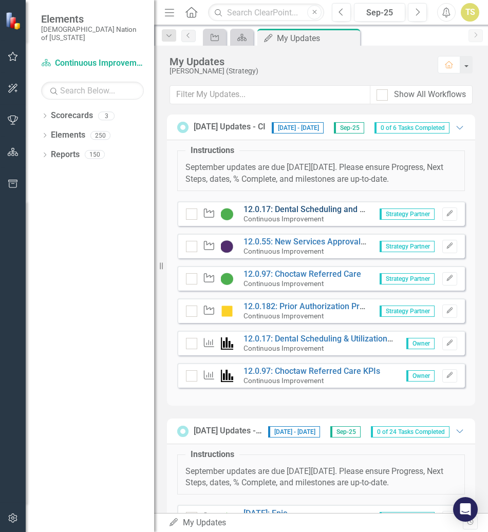
click at [300, 214] on link "12.0.17: Dental Scheduling and Utilization" at bounding box center [319, 209] width 152 height 10
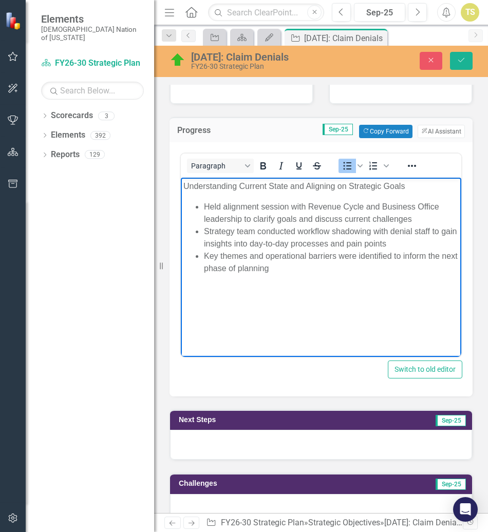
scroll to position [359, 0]
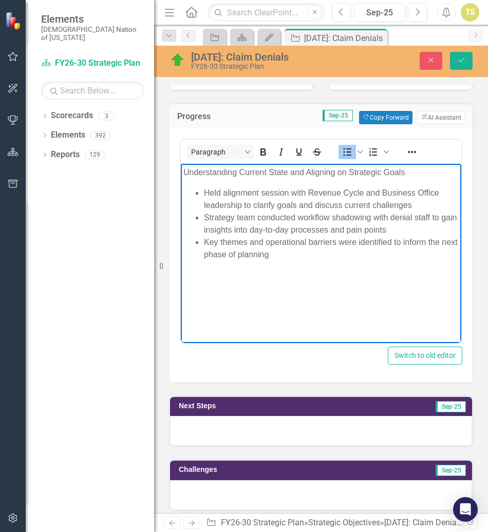
click at [247, 416] on div at bounding box center [321, 431] width 302 height 30
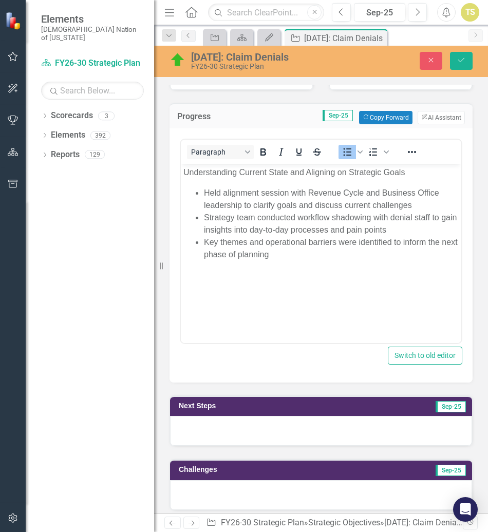
click at [246, 416] on div at bounding box center [321, 431] width 302 height 30
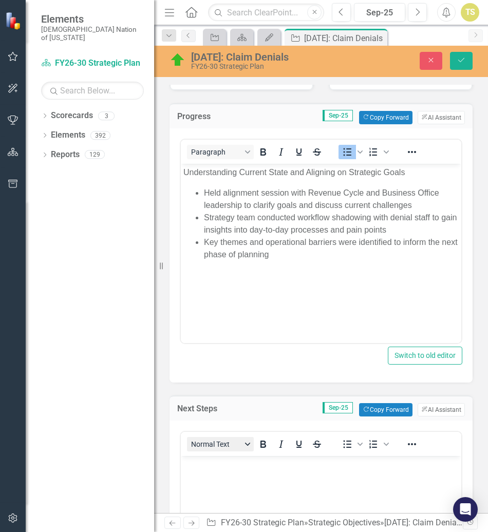
scroll to position [0, 0]
click at [245, 466] on p "Rich Text Area. Press ALT-0 for help." at bounding box center [320, 464] width 275 height 12
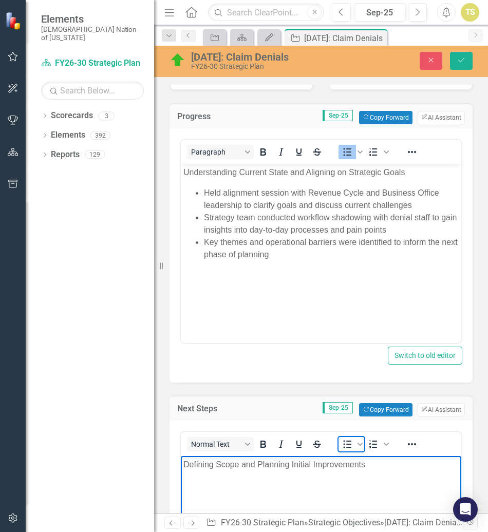
click at [343, 438] on icon "Bullet list" at bounding box center [347, 444] width 12 height 12
click at [305, 482] on li "Strategy to compile finding" at bounding box center [331, 485] width 255 height 12
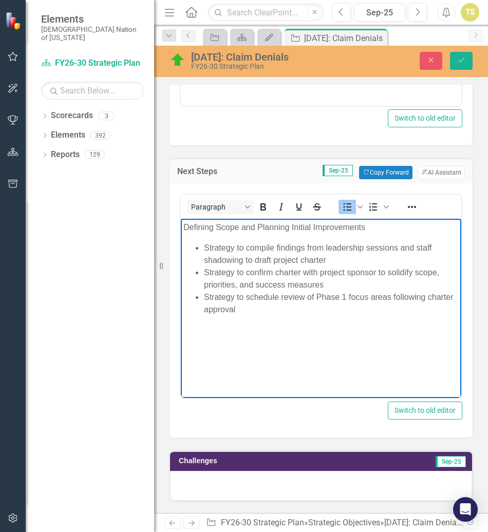
scroll to position [644, 0]
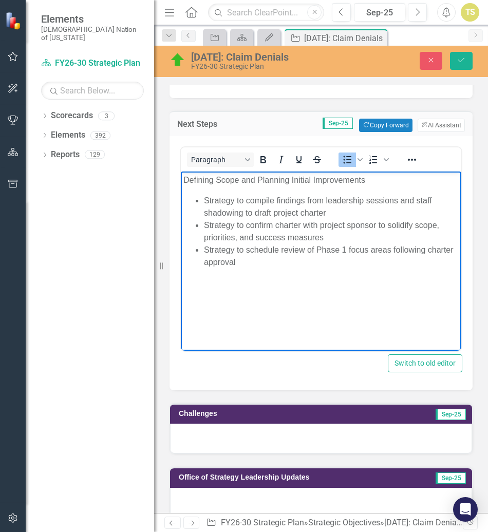
click at [256, 424] on div at bounding box center [321, 439] width 302 height 30
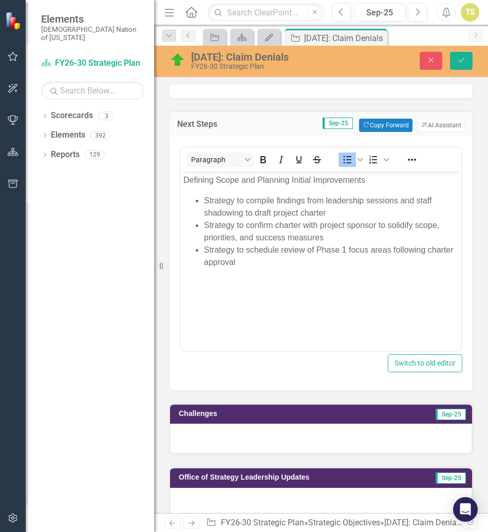
click at [257, 424] on div at bounding box center [321, 439] width 302 height 30
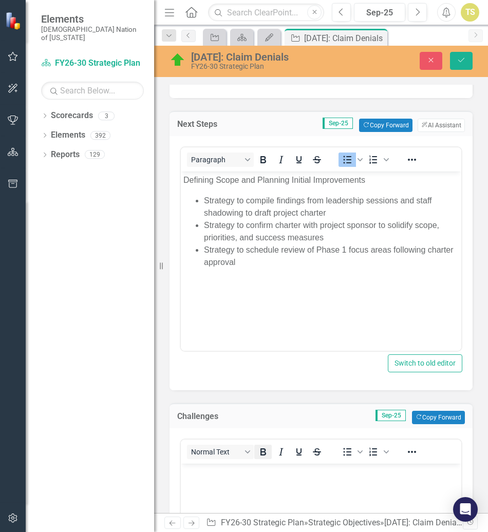
scroll to position [0, 0]
click at [258, 471] on p "Rich Text Area. Press ALT-0 for help." at bounding box center [320, 472] width 275 height 12
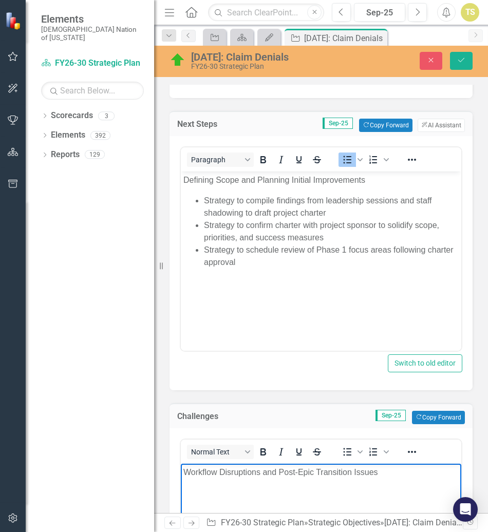
click at [225, 493] on p "Rich Text Area. Press ALT-0 for help." at bounding box center [320, 492] width 275 height 12
click at [343, 446] on icon "Bullet list" at bounding box center [347, 452] width 12 height 12
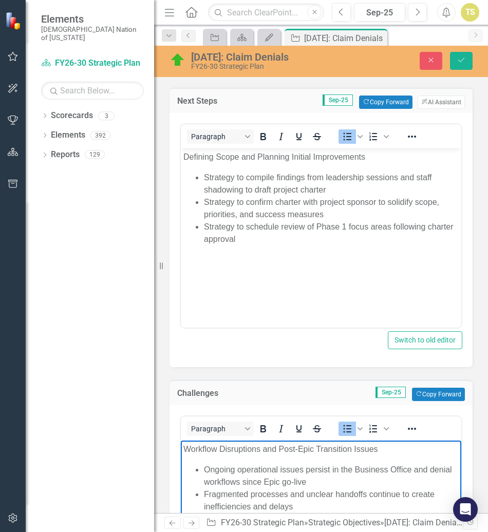
scroll to position [679, 0]
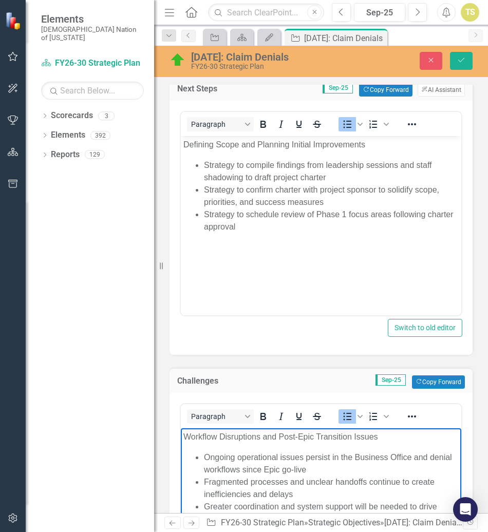
click at [225, 447] on body "Workflow Disruptions and Post-Epic Transition Issues Ongoing operational issues…" at bounding box center [321, 505] width 280 height 154
click at [391, 441] on p "Workflow Disruptions and Post-Epic Transition Issues" at bounding box center [320, 436] width 275 height 12
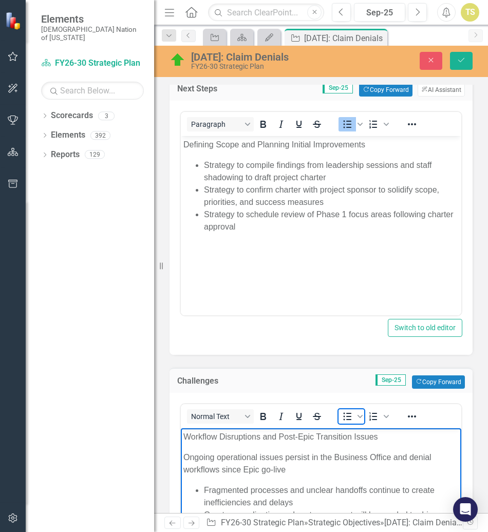
click at [341, 410] on icon "Bullet list" at bounding box center [347, 416] width 12 height 12
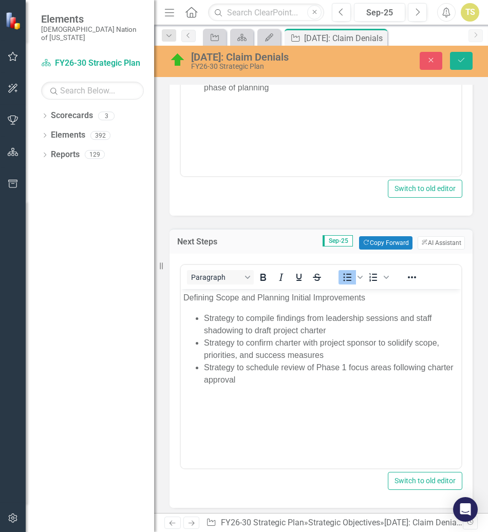
scroll to position [269, 0]
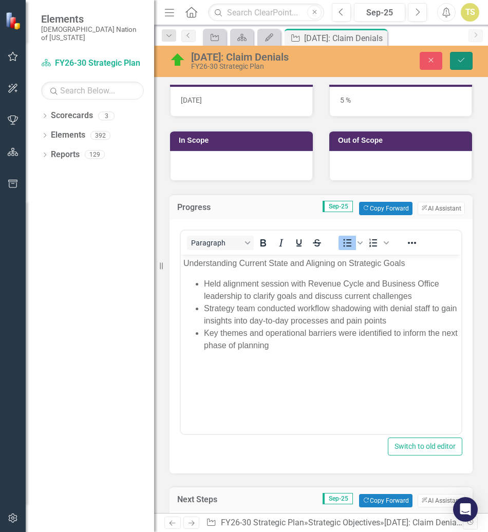
click at [453, 63] on button "Save" at bounding box center [461, 61] width 23 height 18
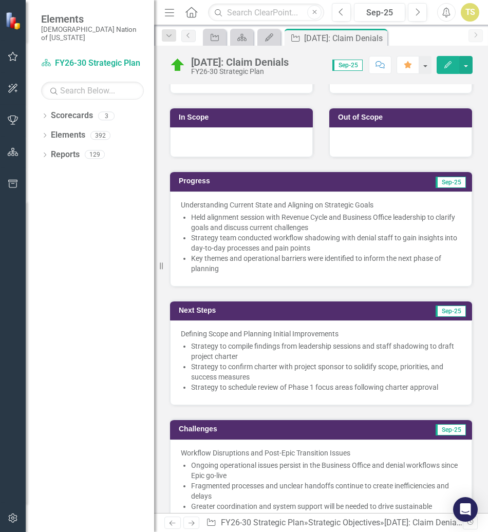
scroll to position [257, 0]
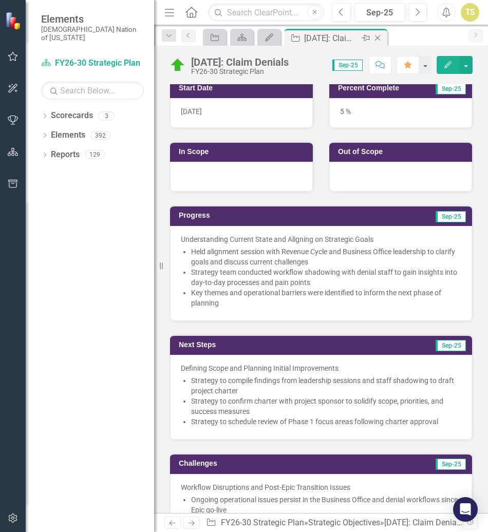
click at [378, 39] on icon at bounding box center [378, 38] width 6 height 6
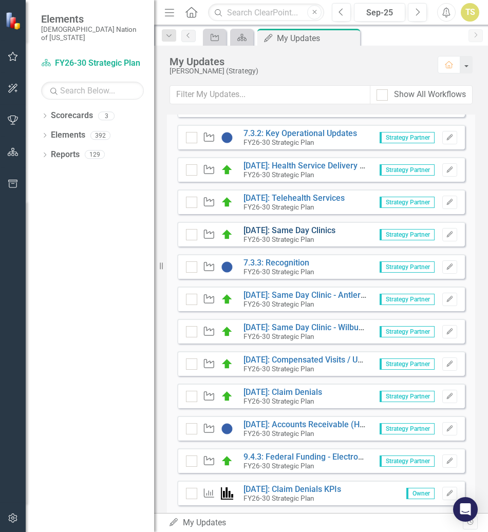
scroll to position [462, 0]
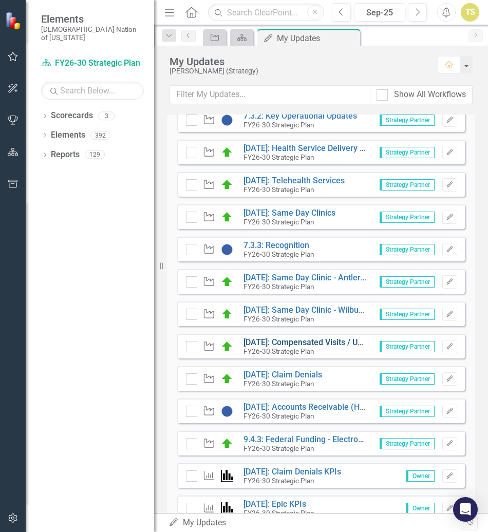
click at [291, 347] on link "[DATE]: Compensated Visits / Uncompensated Visits" at bounding box center [338, 342] width 191 height 10
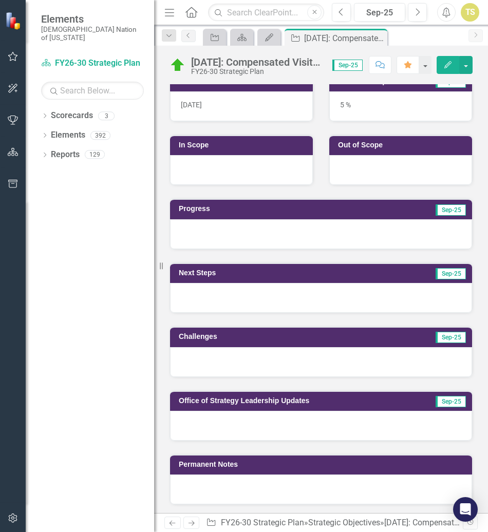
scroll to position [154, 0]
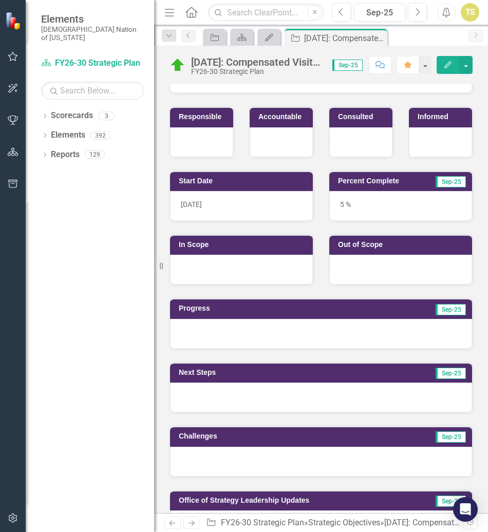
click at [316, 336] on div at bounding box center [321, 334] width 302 height 30
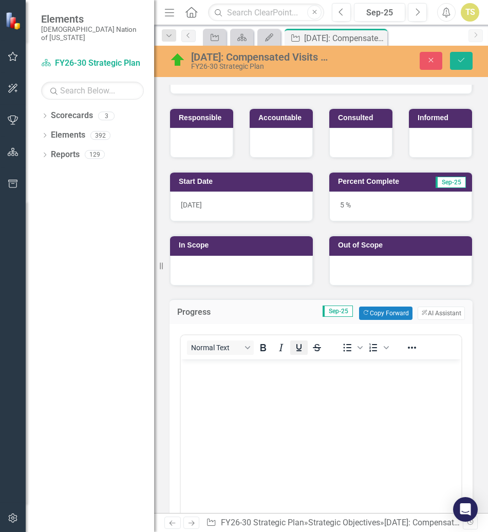
scroll to position [0, 0]
click at [282, 380] on body "Rich Text Area. Press ALT-0 for help." at bounding box center [321, 436] width 280 height 154
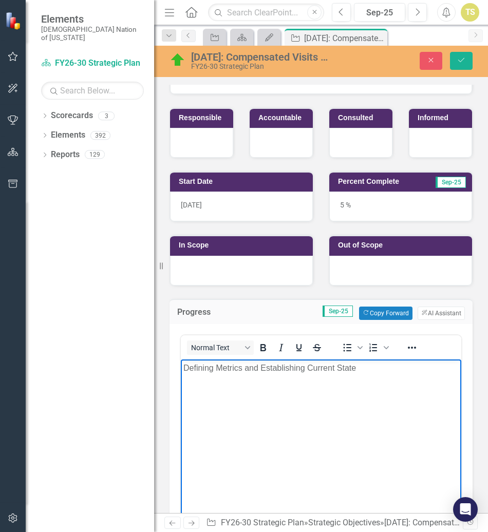
click at [226, 405] on body "Defining Metrics and Establishing Current State" at bounding box center [321, 436] width 280 height 154
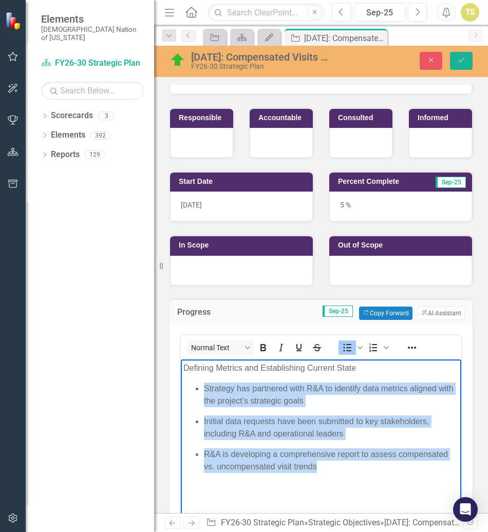
drag, startPoint x: 332, startPoint y: 466, endPoint x: 206, endPoint y: 382, distance: 150.9
click at [206, 382] on ul "Strategy has partnered with R&A to identify data metrics aligned with the proje…" at bounding box center [320, 427] width 275 height 90
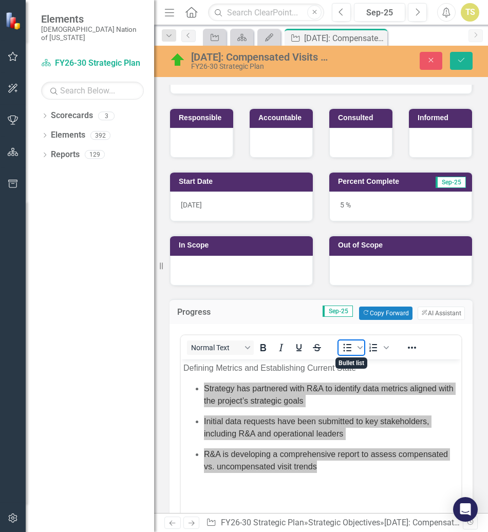
click at [346, 354] on span "Bullet list" at bounding box center [346, 347] width 17 height 14
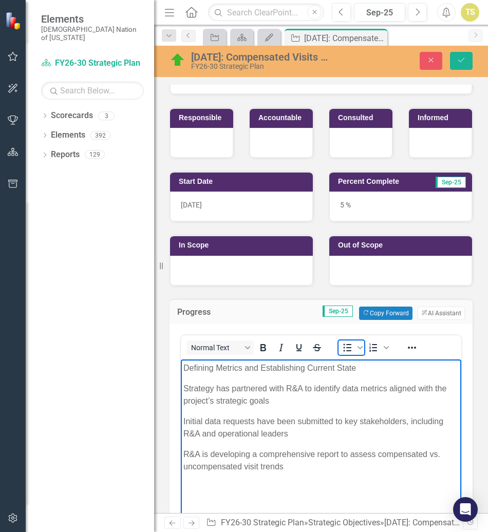
click at [346, 353] on span "Bullet list" at bounding box center [346, 347] width 17 height 14
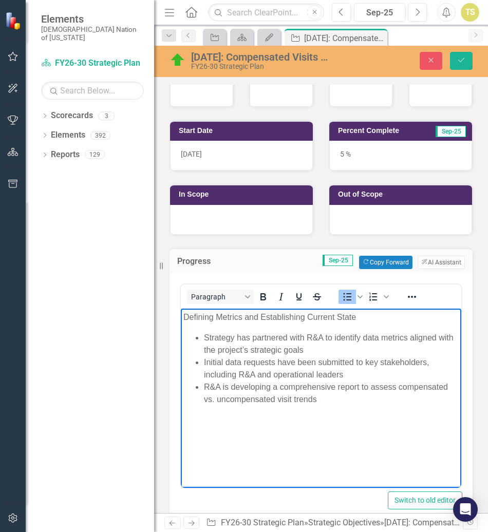
scroll to position [205, 0]
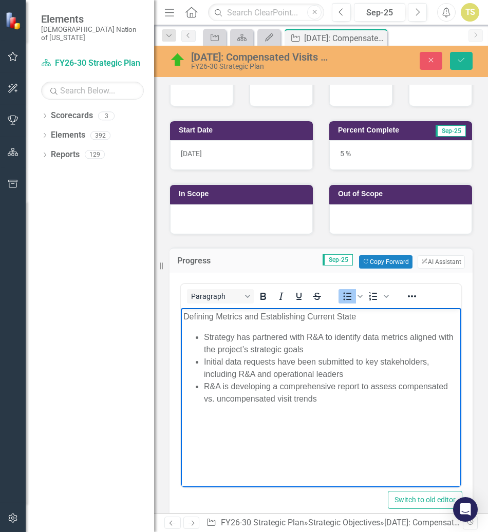
click at [343, 373] on li "Initial data requests have been submitted to key stakeholders, including R&A an…" at bounding box center [331, 367] width 255 height 25
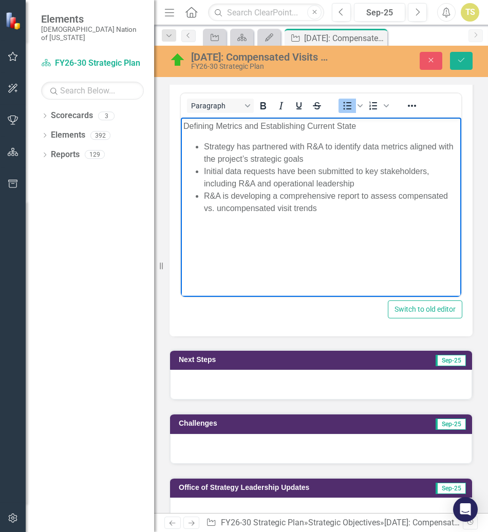
scroll to position [411, 0]
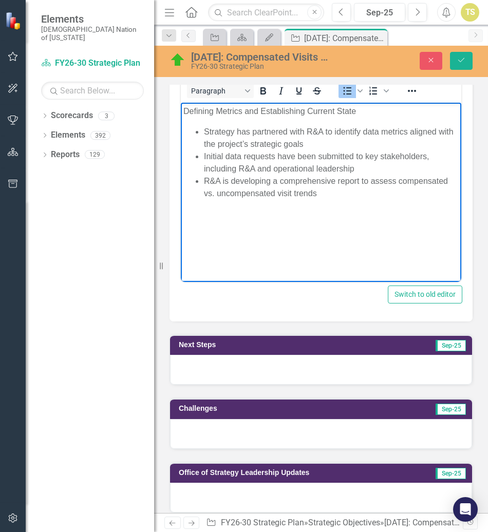
click at [284, 373] on div at bounding box center [321, 370] width 302 height 30
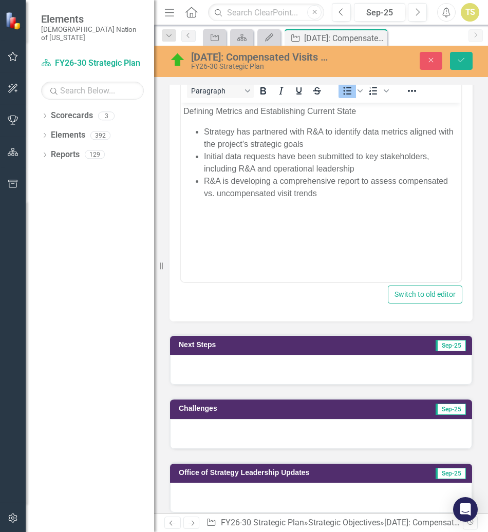
click at [283, 373] on div at bounding box center [321, 370] width 302 height 30
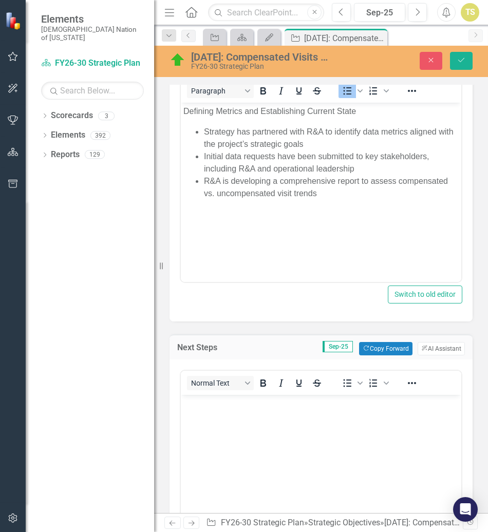
scroll to position [0, 0]
click at [267, 408] on p "Rich Text Area. Press ALT-0 for help." at bounding box center [320, 403] width 275 height 12
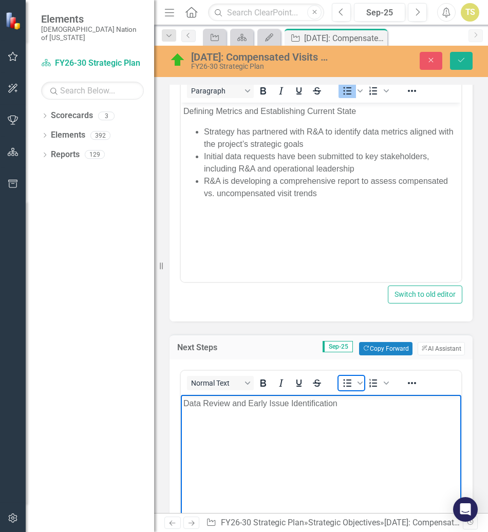
click at [342, 387] on icon "Bullet list" at bounding box center [347, 383] width 12 height 12
click at [267, 423] on li "Rich Text Area. Press ALT-0 for help." at bounding box center [331, 423] width 255 height 12
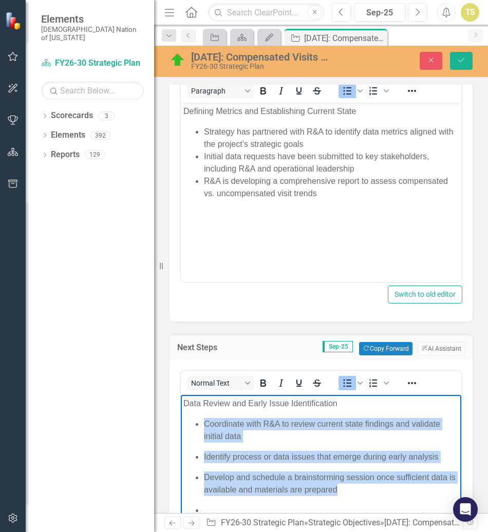
drag, startPoint x: 352, startPoint y: 493, endPoint x: 196, endPoint y: 421, distance: 172.5
click at [196, 421] on ul "Coordinate with R&A to review current state findings and validate initial data …" at bounding box center [320, 466] width 275 height 99
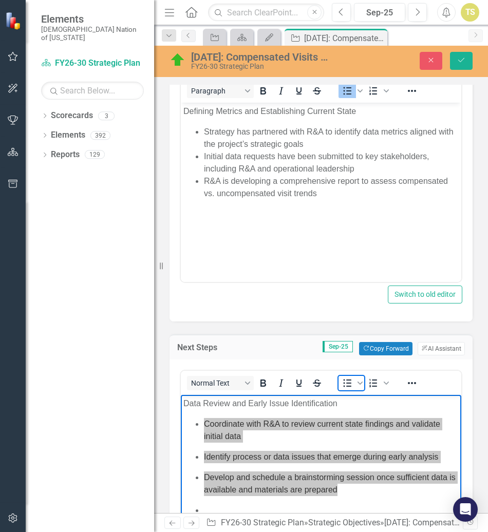
click at [340, 383] on span "Bullet list" at bounding box center [346, 383] width 17 height 14
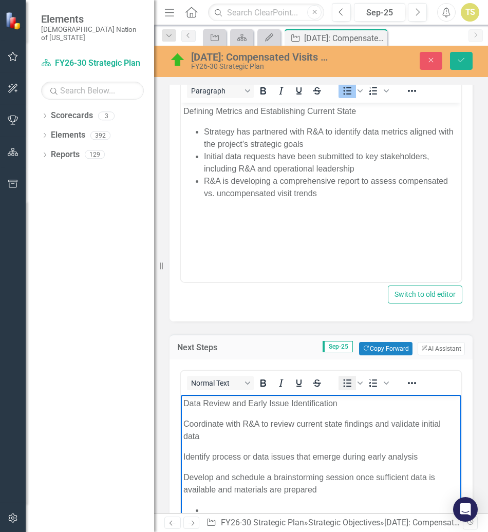
click at [340, 383] on span "Bullet list" at bounding box center [346, 383] width 17 height 14
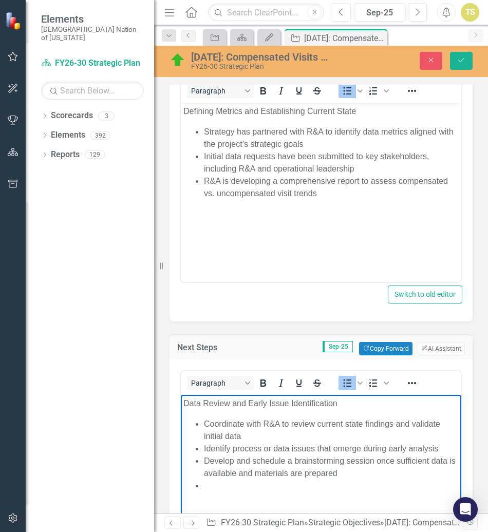
click at [234, 481] on li "Rich Text Area. Press ALT-0 for help." at bounding box center [331, 485] width 255 height 12
drag, startPoint x: 211, startPoint y: 421, endPoint x: 201, endPoint y: 421, distance: 9.2
click at [201, 421] on ul "Coordinate with R&A to review current state findings and validate initial data …" at bounding box center [320, 448] width 275 height 62
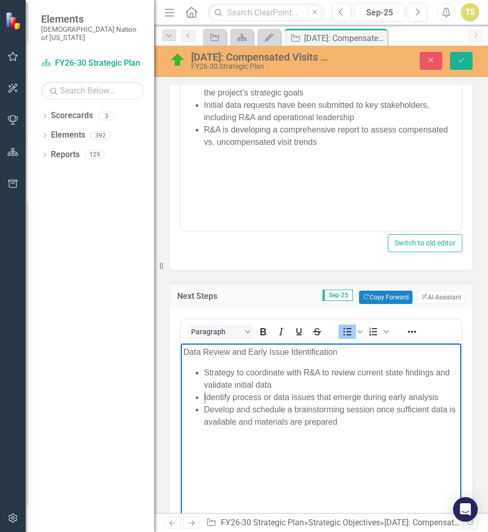
click at [204, 397] on li "Identify process or data issues that emerge during early analysis" at bounding box center [331, 397] width 255 height 12
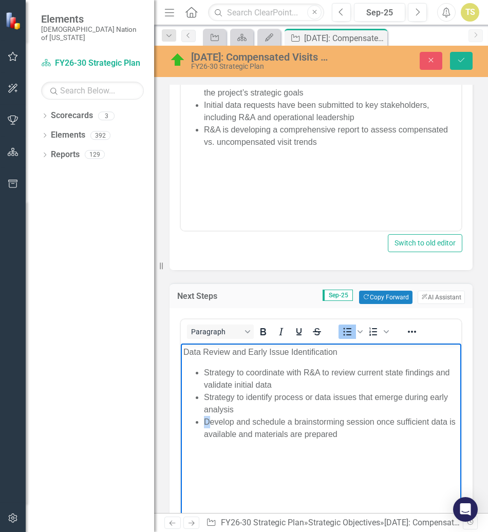
drag, startPoint x: 211, startPoint y: 423, endPoint x: 203, endPoint y: 422, distance: 7.2
click at [203, 422] on ul "Strategy to coordinate with R&A to review current state findings and validate i…" at bounding box center [320, 403] width 275 height 74
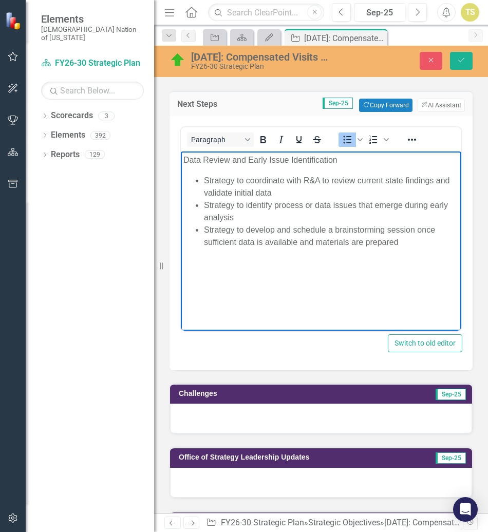
scroll to position [667, 0]
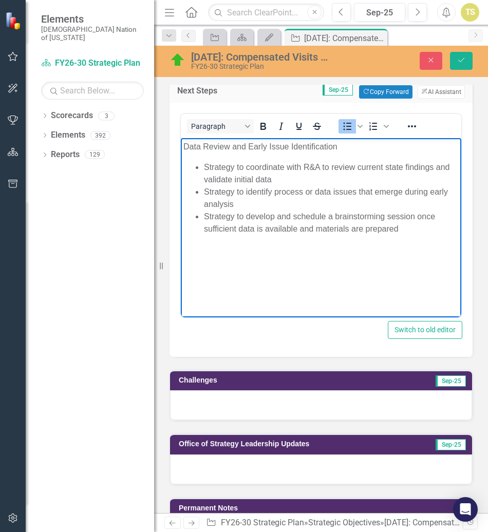
click at [209, 410] on div at bounding box center [321, 405] width 302 height 30
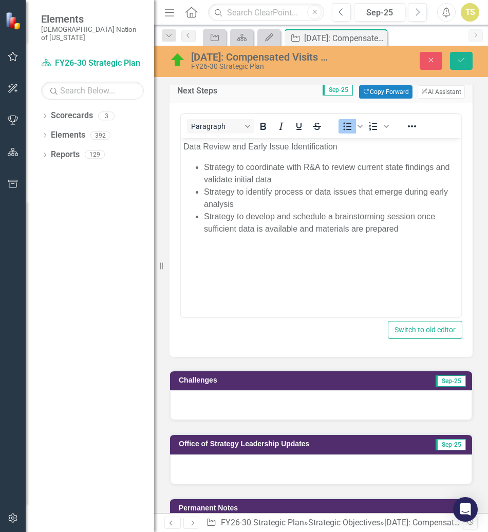
click at [209, 410] on div at bounding box center [321, 405] width 302 height 30
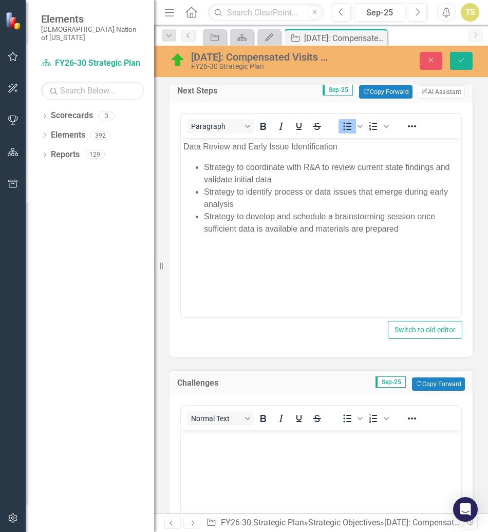
scroll to position [0, 0]
click at [207, 448] on body "Rich Text Area. Press ALT-0 for help." at bounding box center [321, 507] width 280 height 154
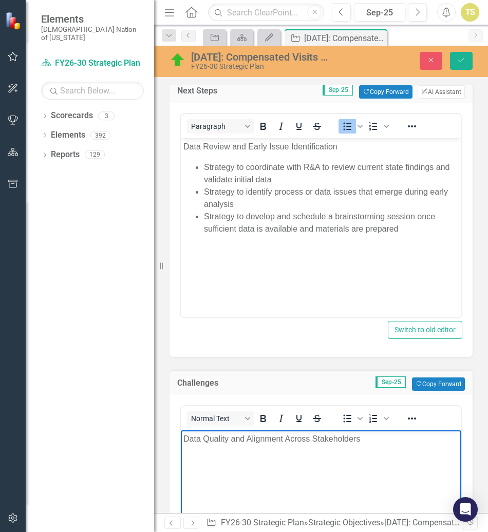
click at [303, 466] on body "Data Quality and Alignment Across Stakeholders" at bounding box center [321, 507] width 280 height 154
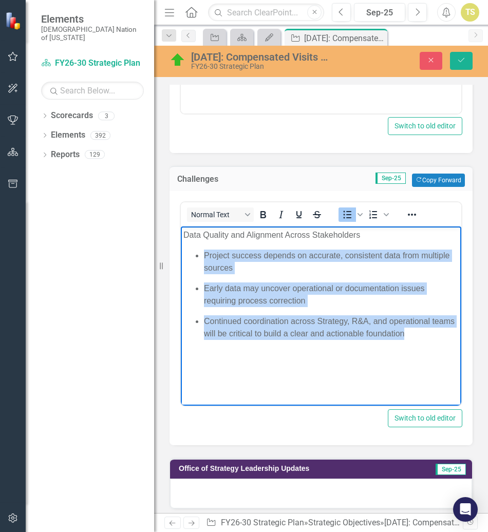
scroll to position [872, 0]
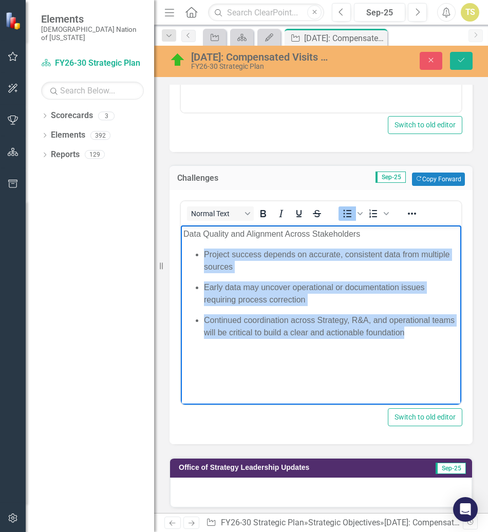
drag, startPoint x: 204, startPoint y: 253, endPoint x: 431, endPoint y: 335, distance: 241.7
click at [431, 335] on ul "Project success depends on accurate, consistent data from multiple sources Earl…" at bounding box center [320, 293] width 275 height 90
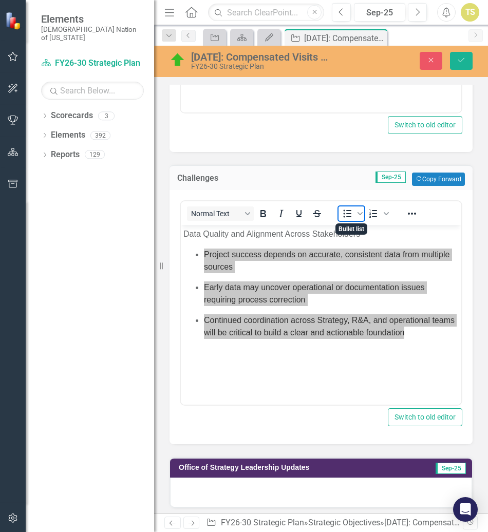
click at [346, 214] on icon "Bullet list" at bounding box center [347, 213] width 12 height 12
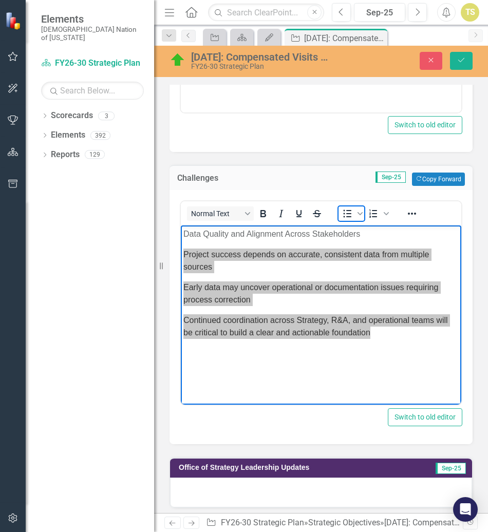
click at [346, 214] on icon "Bullet list" at bounding box center [347, 213] width 12 height 12
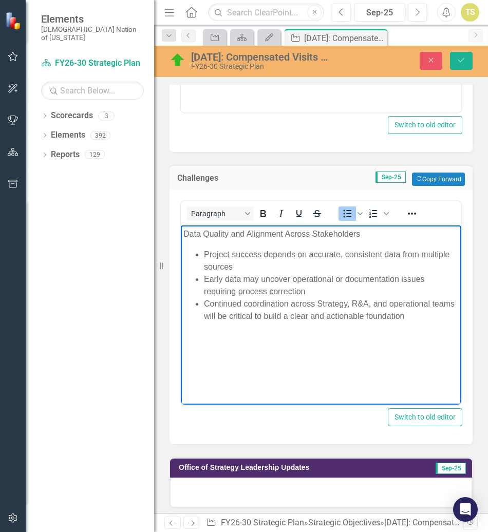
click at [291, 329] on body "Data Quality and Alignment Across Stakeholders Project success depends on accur…" at bounding box center [321, 302] width 280 height 154
click at [460, 59] on icon "Save" at bounding box center [460, 59] width 9 height 7
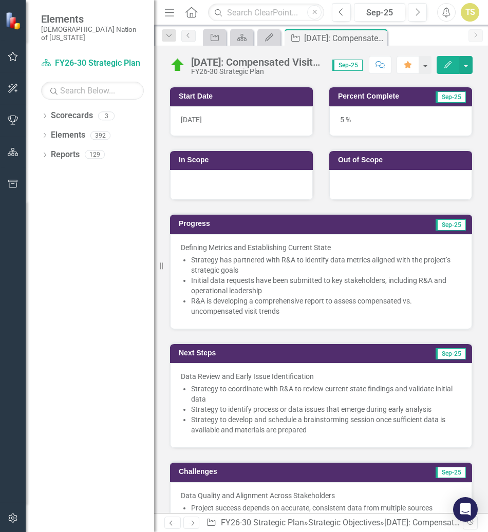
scroll to position [205, 0]
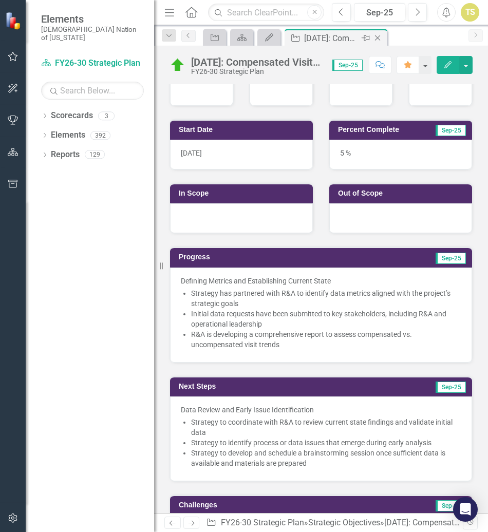
click at [378, 40] on icon "Close" at bounding box center [377, 38] width 10 height 8
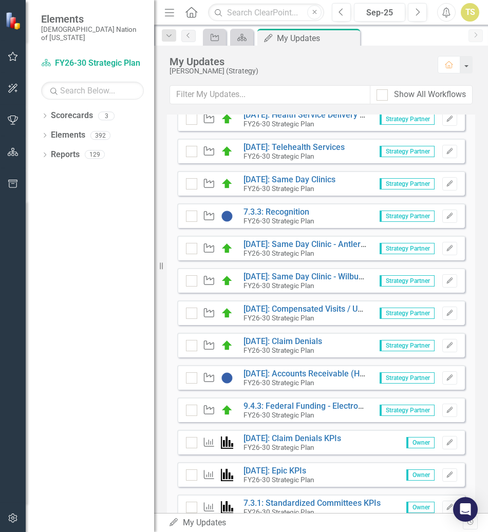
scroll to position [565, 0]
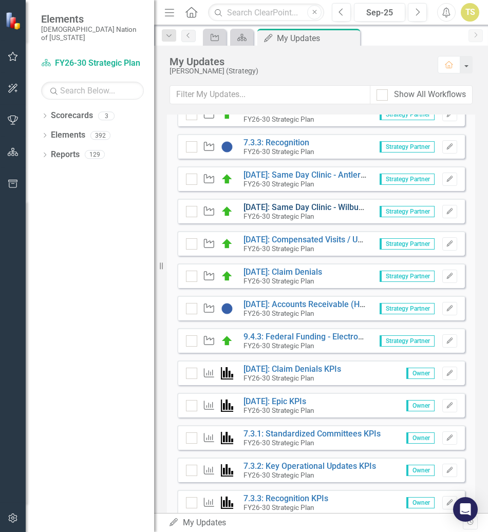
click at [286, 212] on link "[DATE]: Same Day Clinic - Wilburton Urgent Care Clinic" at bounding box center [342, 207] width 198 height 10
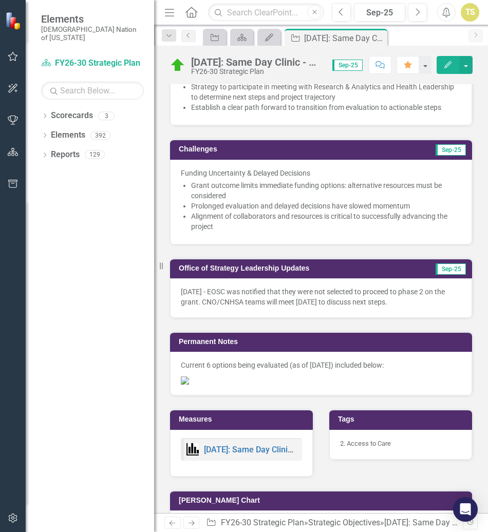
scroll to position [603, 0]
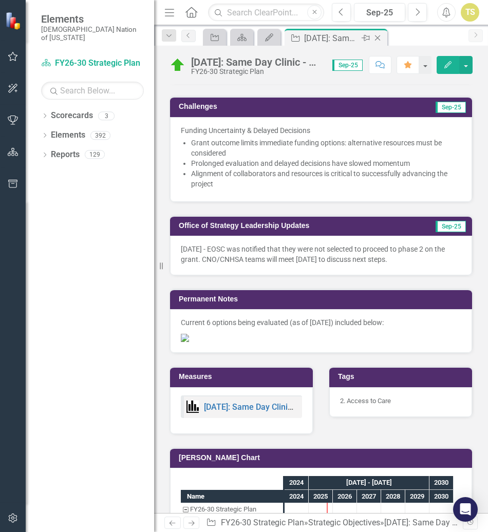
click at [376, 39] on icon "Close" at bounding box center [377, 38] width 10 height 8
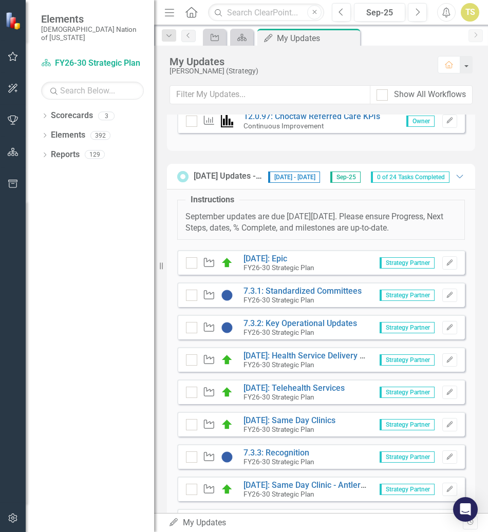
scroll to position [257, 0]
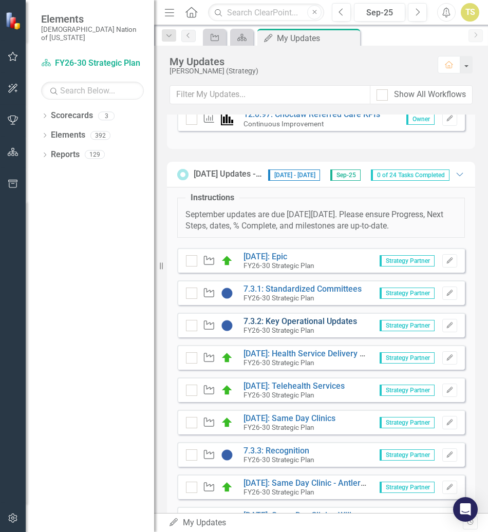
click at [294, 326] on link "7.3.2: Key Operational Updates" at bounding box center [299, 321] width 113 height 10
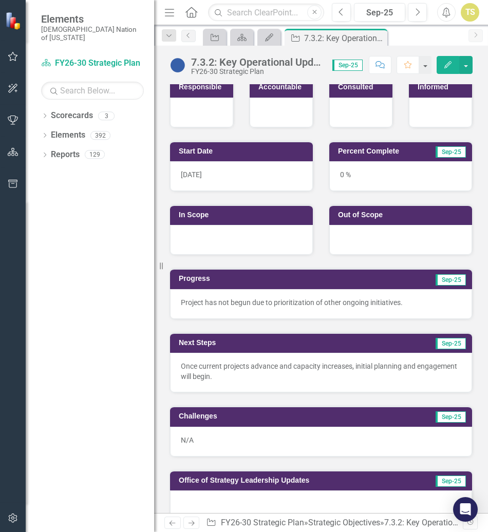
scroll to position [282, 0]
